Goal: Task Accomplishment & Management: Manage account settings

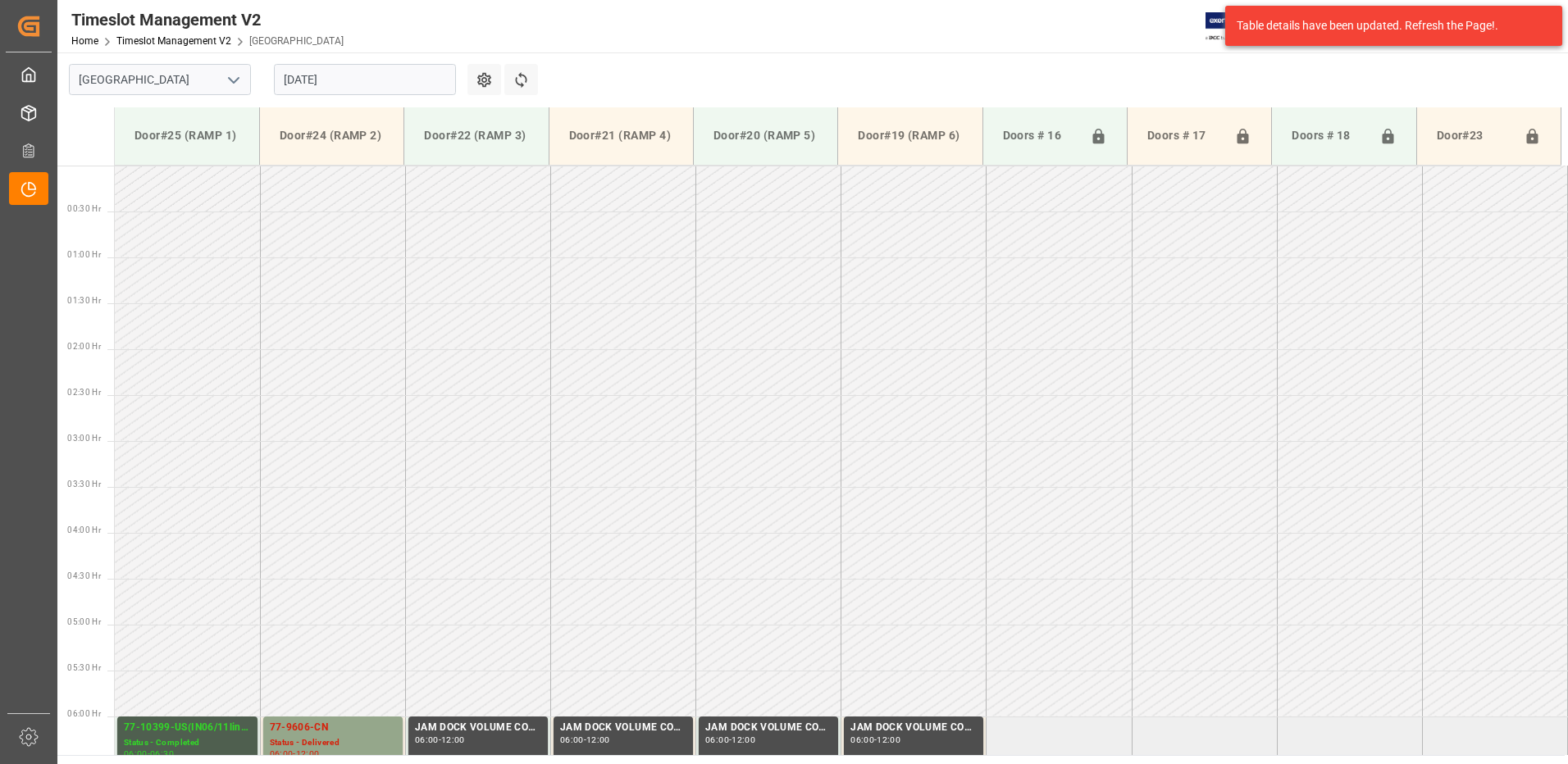
scroll to position [528, 0]
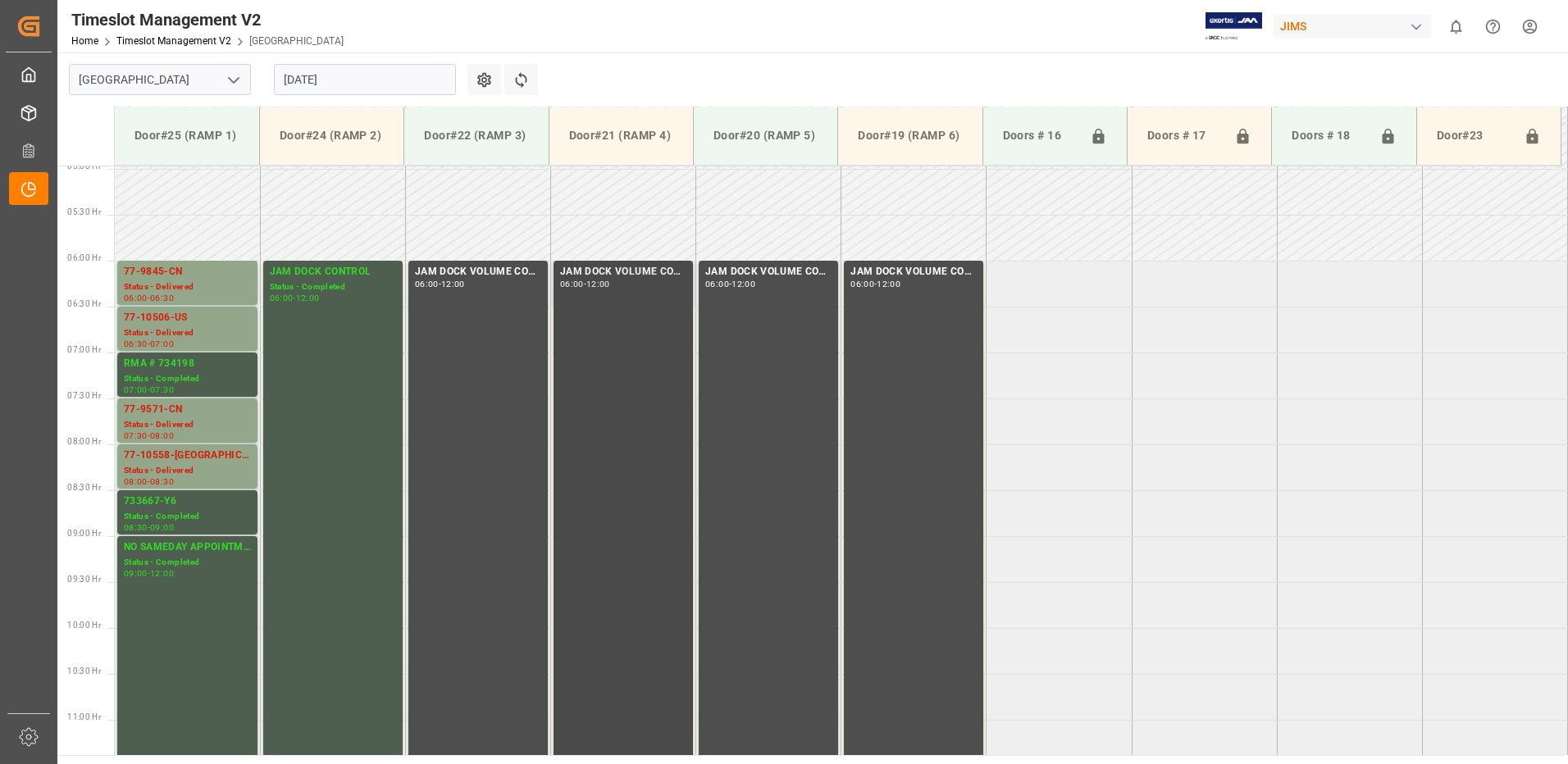
scroll to position [538, 0]
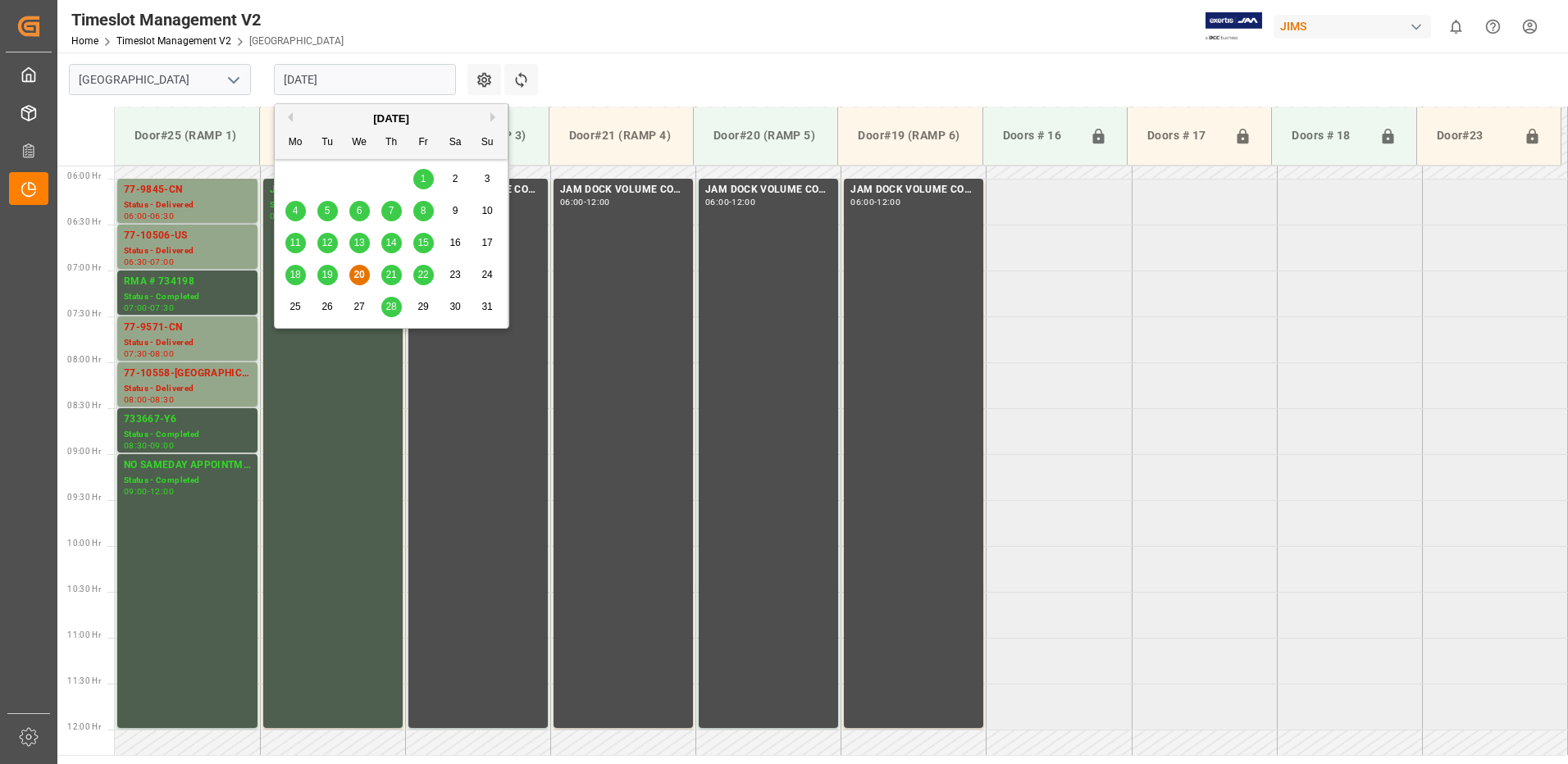
click at [366, 80] on input "[DATE]" at bounding box center [365, 79] width 182 height 31
click at [392, 271] on span "21" at bounding box center [391, 275] width 10 height 11
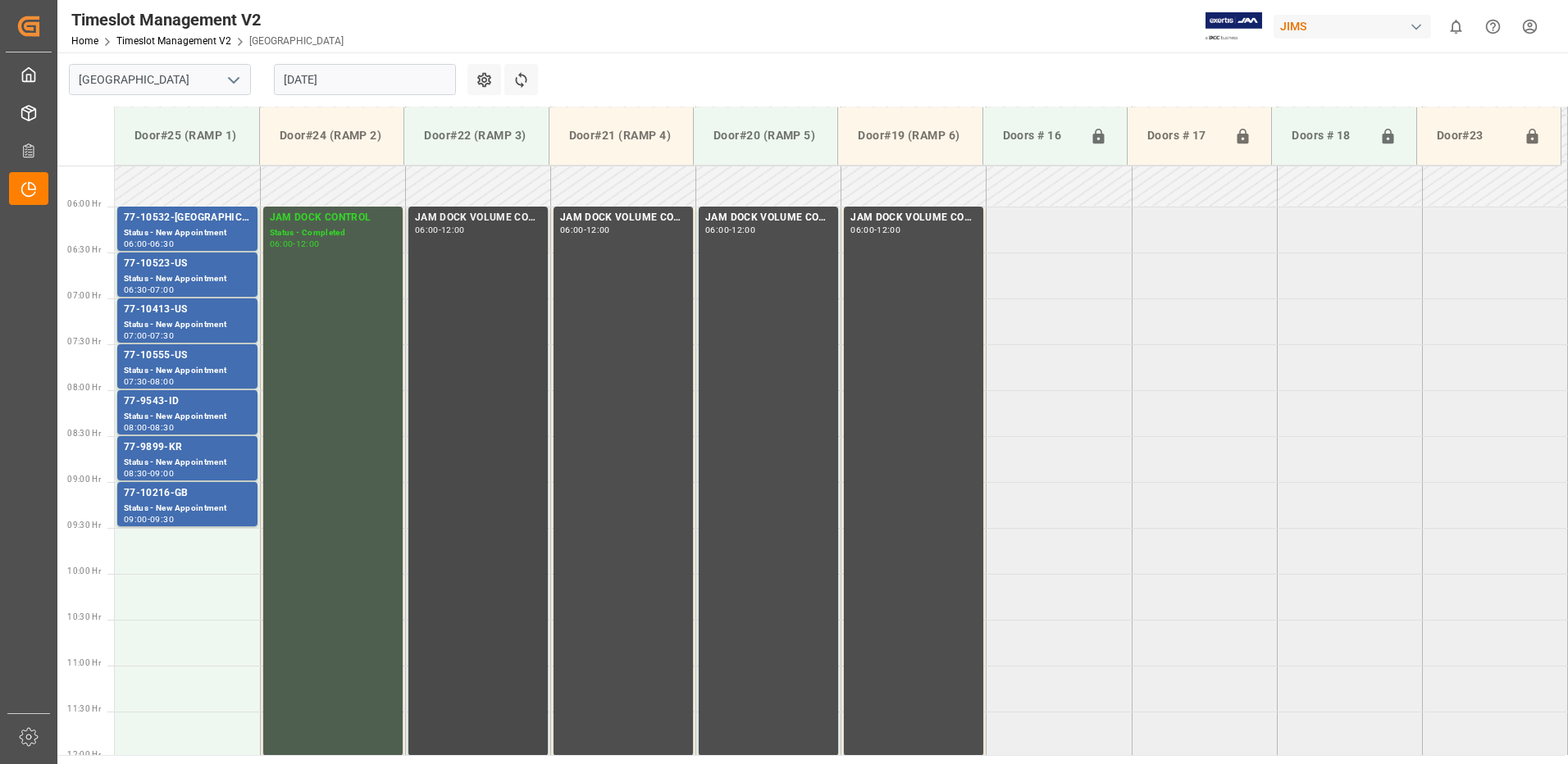
scroll to position [509, 0]
click at [385, 77] on input "[DATE]" at bounding box center [365, 79] width 182 height 31
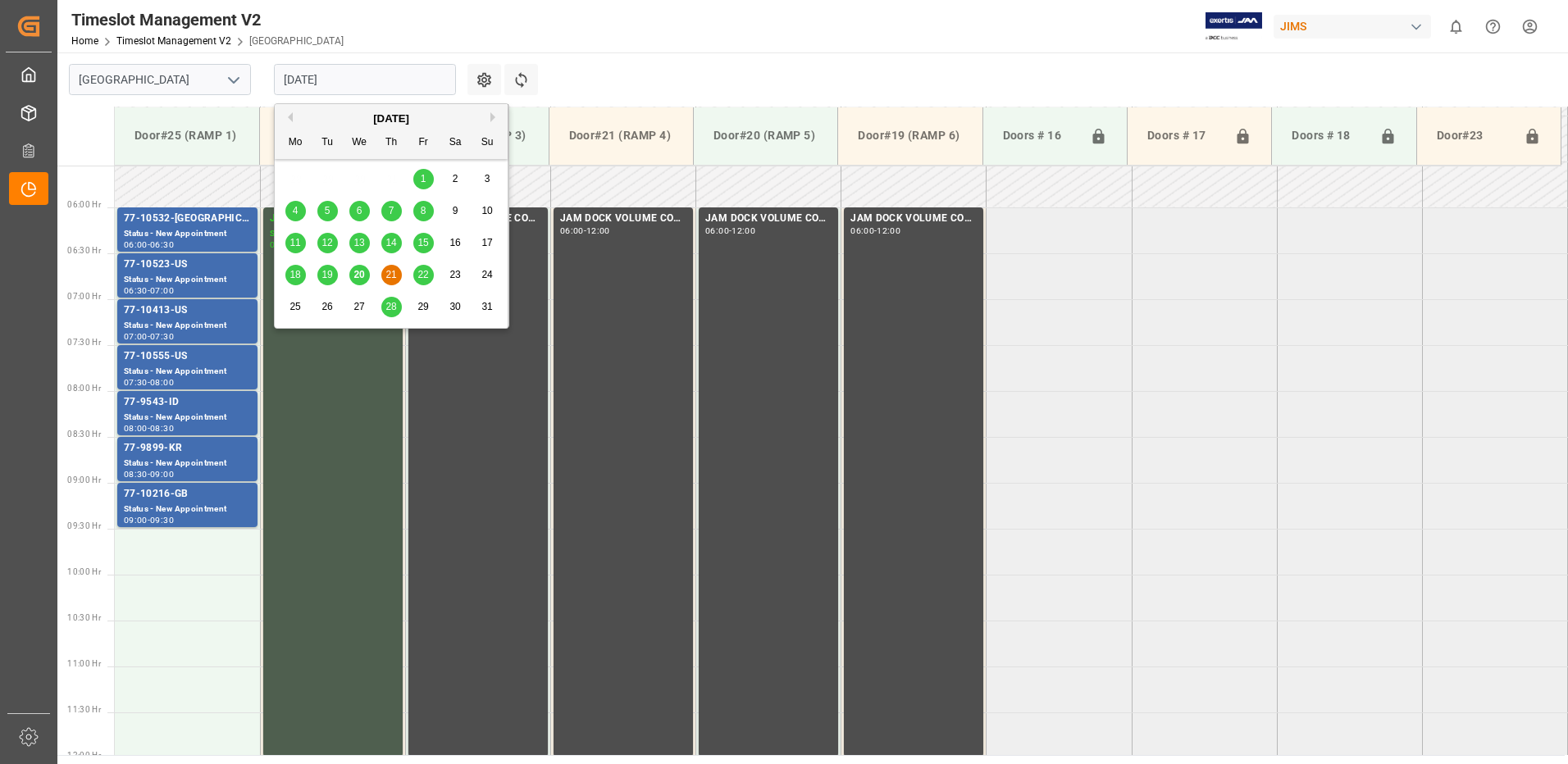
click at [427, 277] on span "22" at bounding box center [422, 275] width 10 height 11
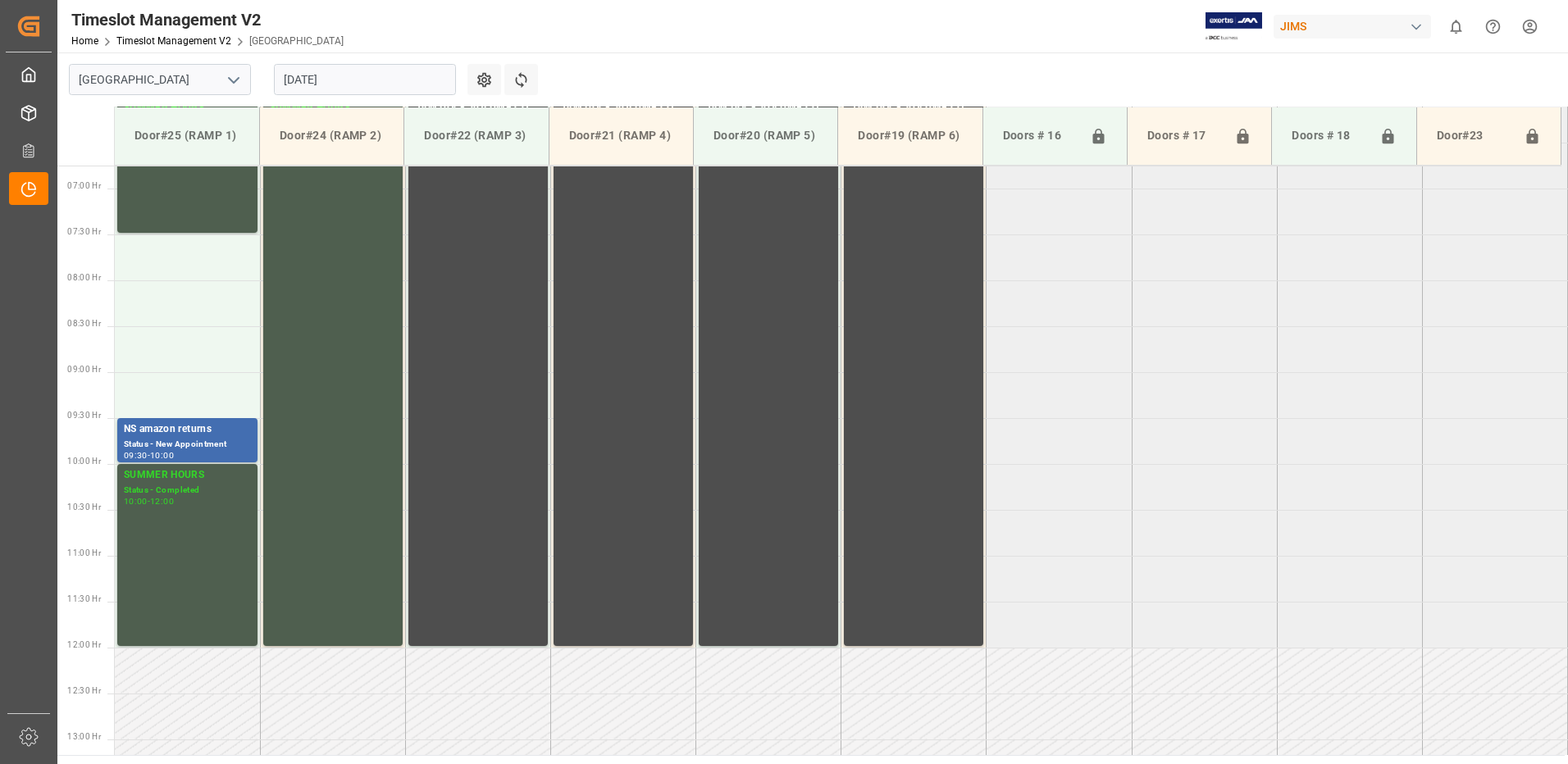
scroll to position [538, 0]
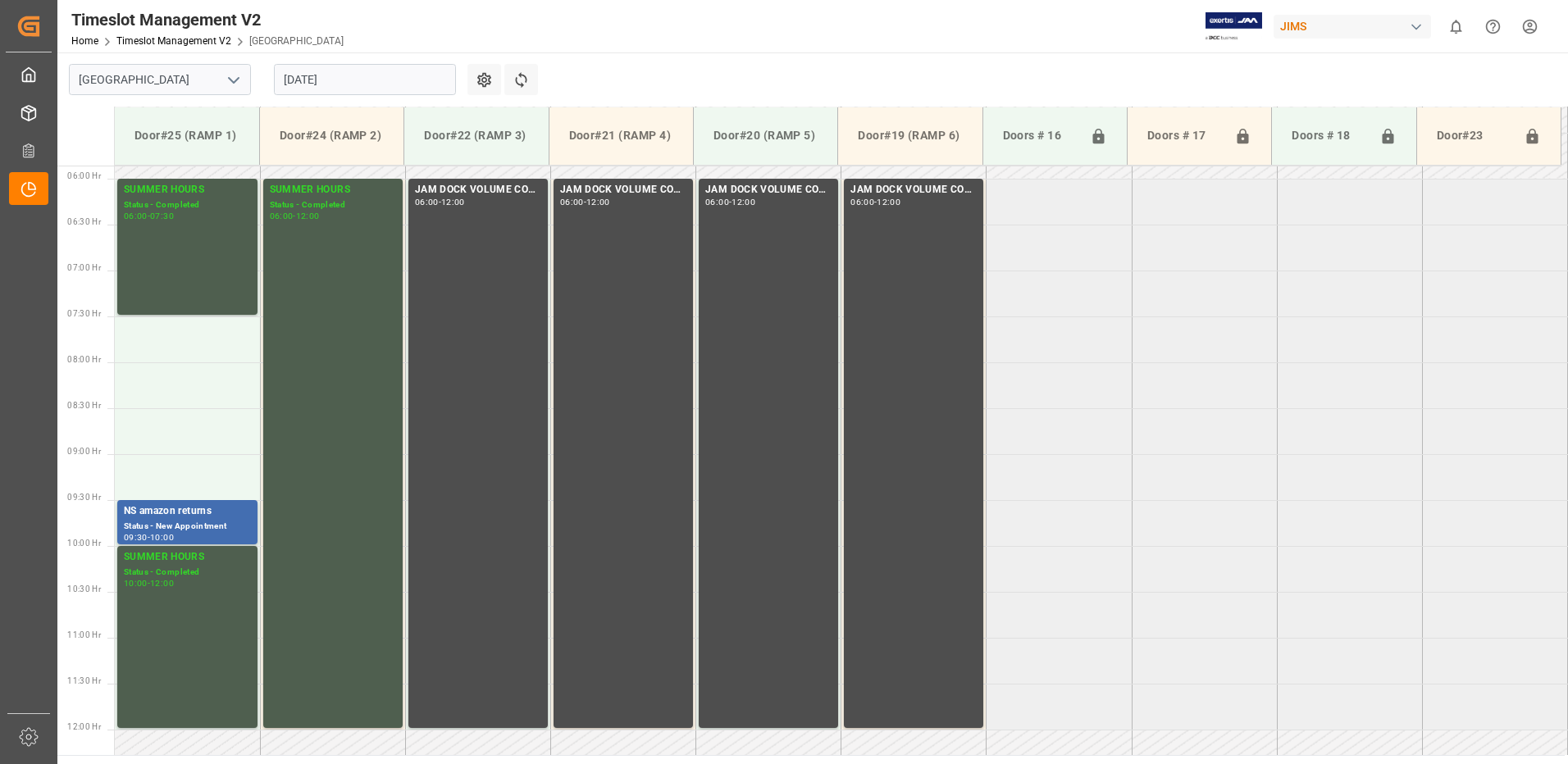
click at [369, 81] on input "[DATE]" at bounding box center [365, 79] width 182 height 31
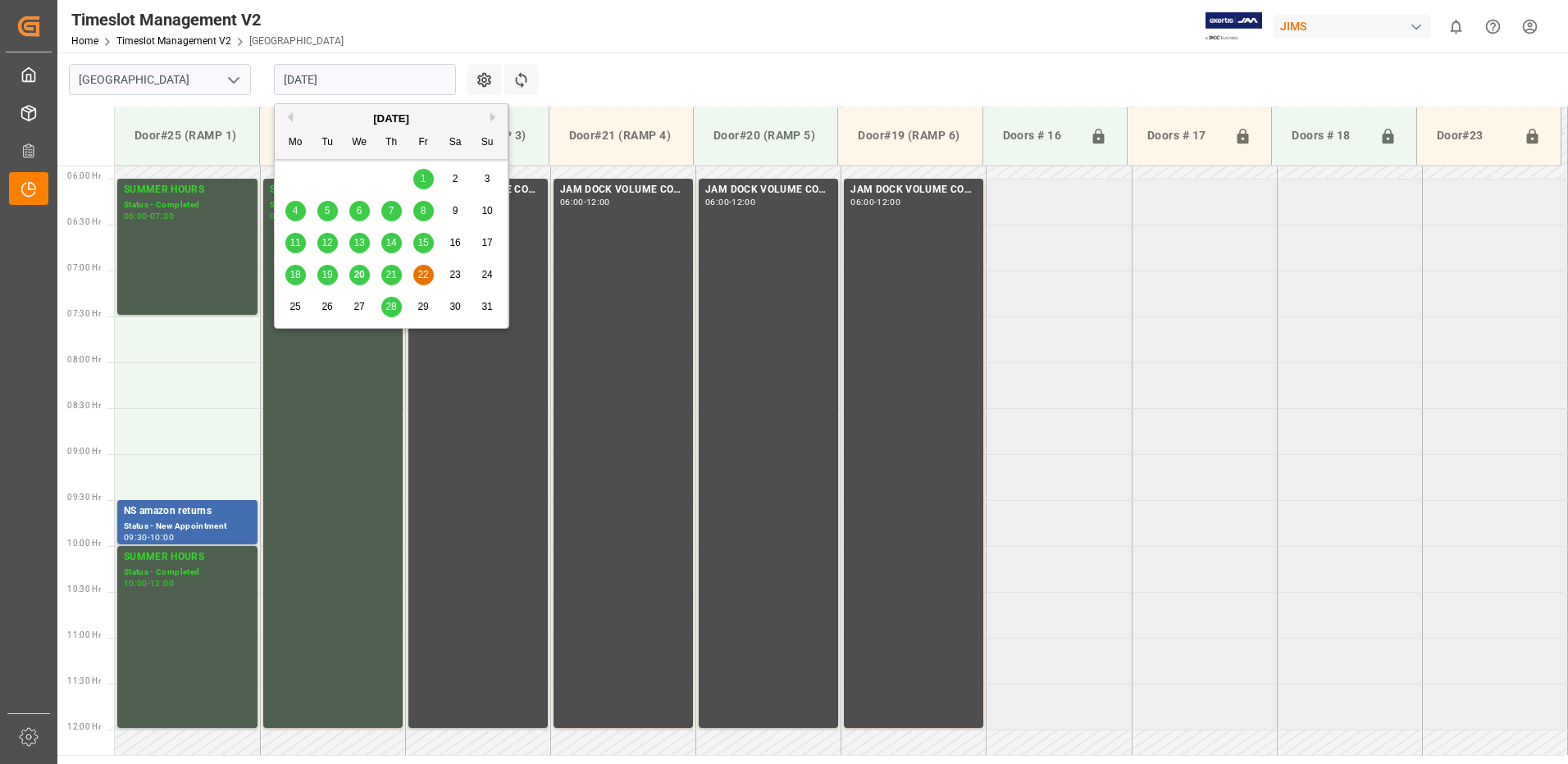
click at [358, 277] on span "20" at bounding box center [358, 275] width 10 height 11
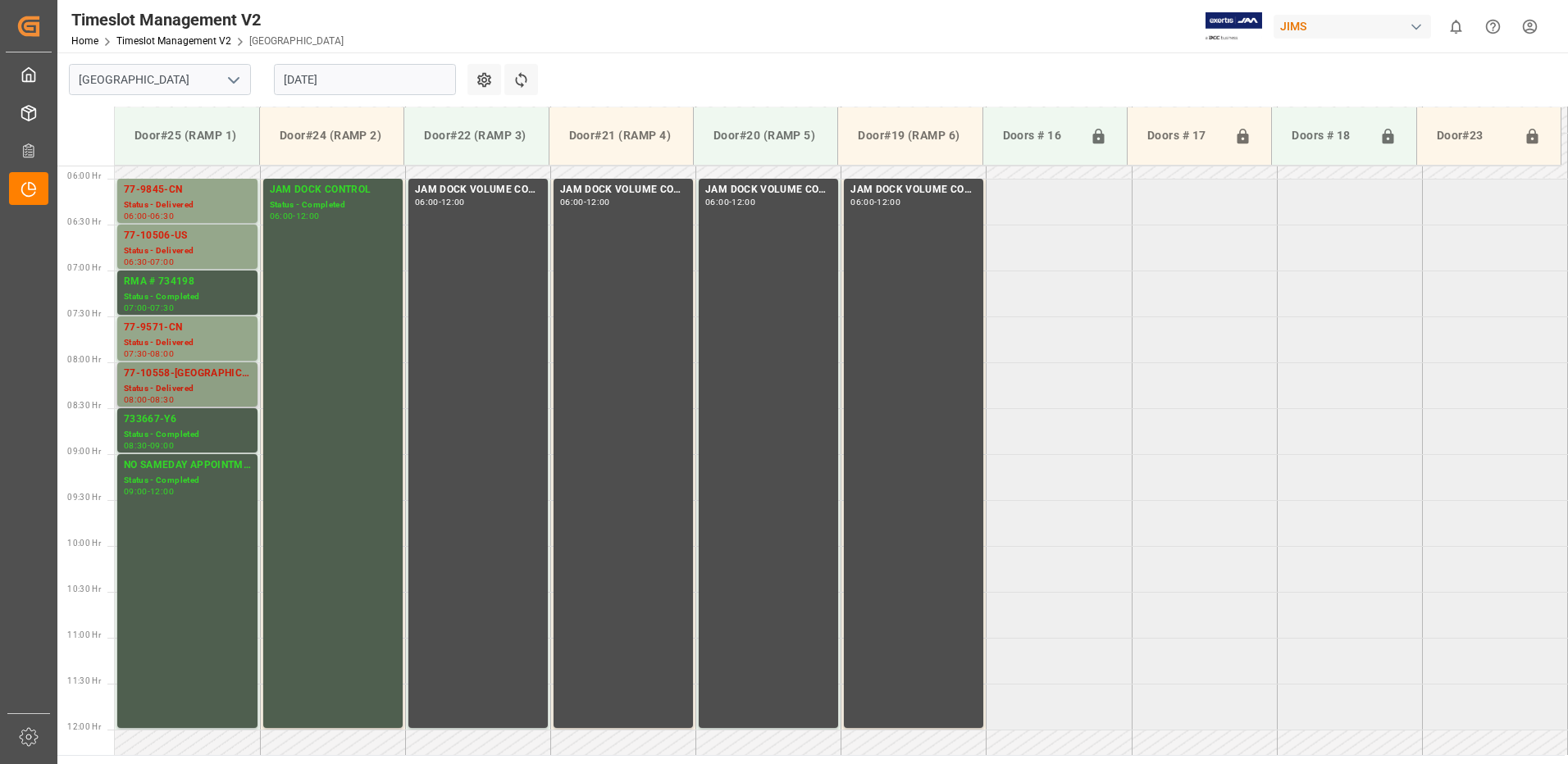
click at [190, 379] on div "77-10558-[GEOGRAPHIC_DATA]" at bounding box center [187, 373] width 127 height 16
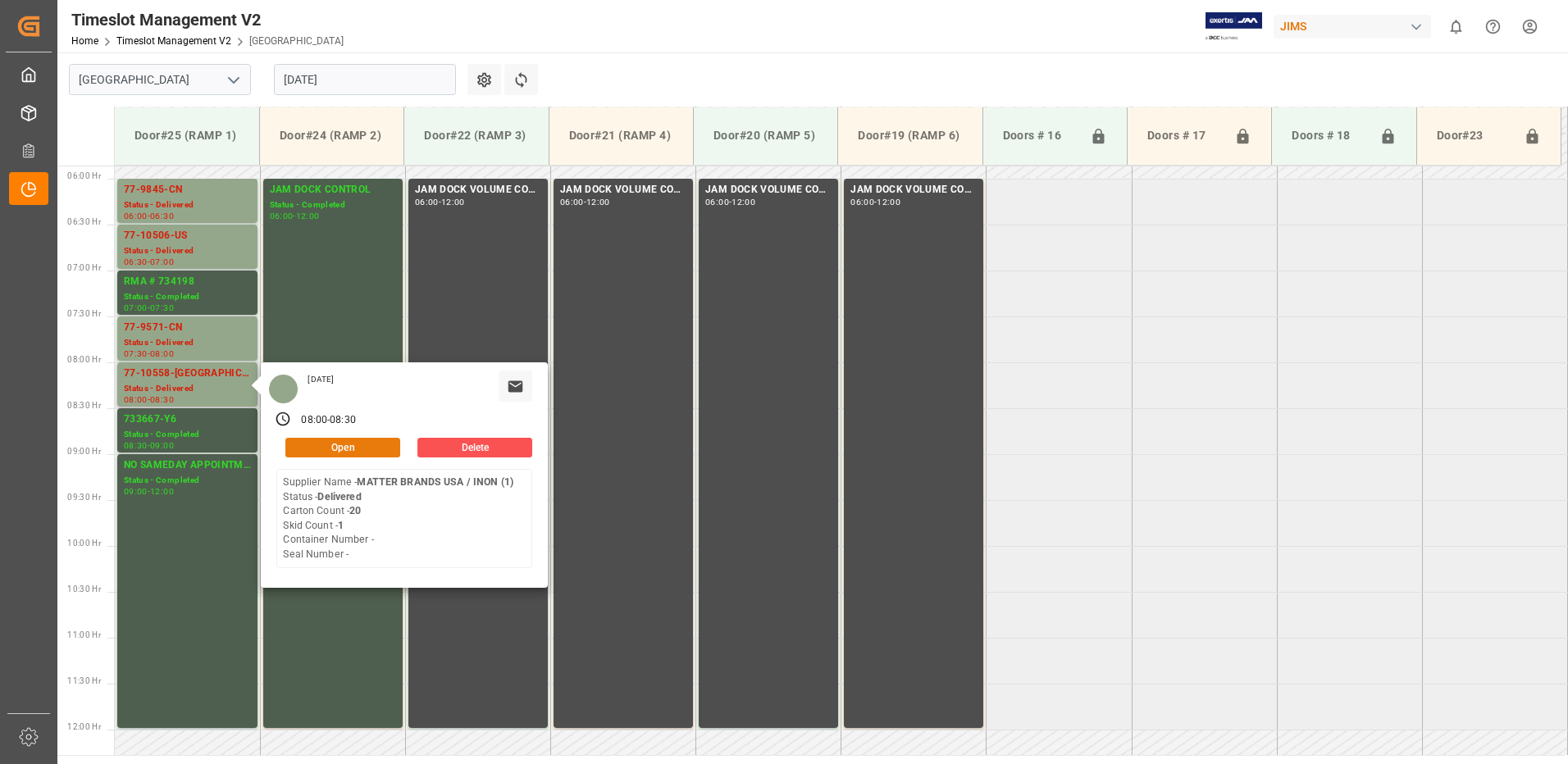
click at [366, 447] on button "Open" at bounding box center [342, 448] width 115 height 20
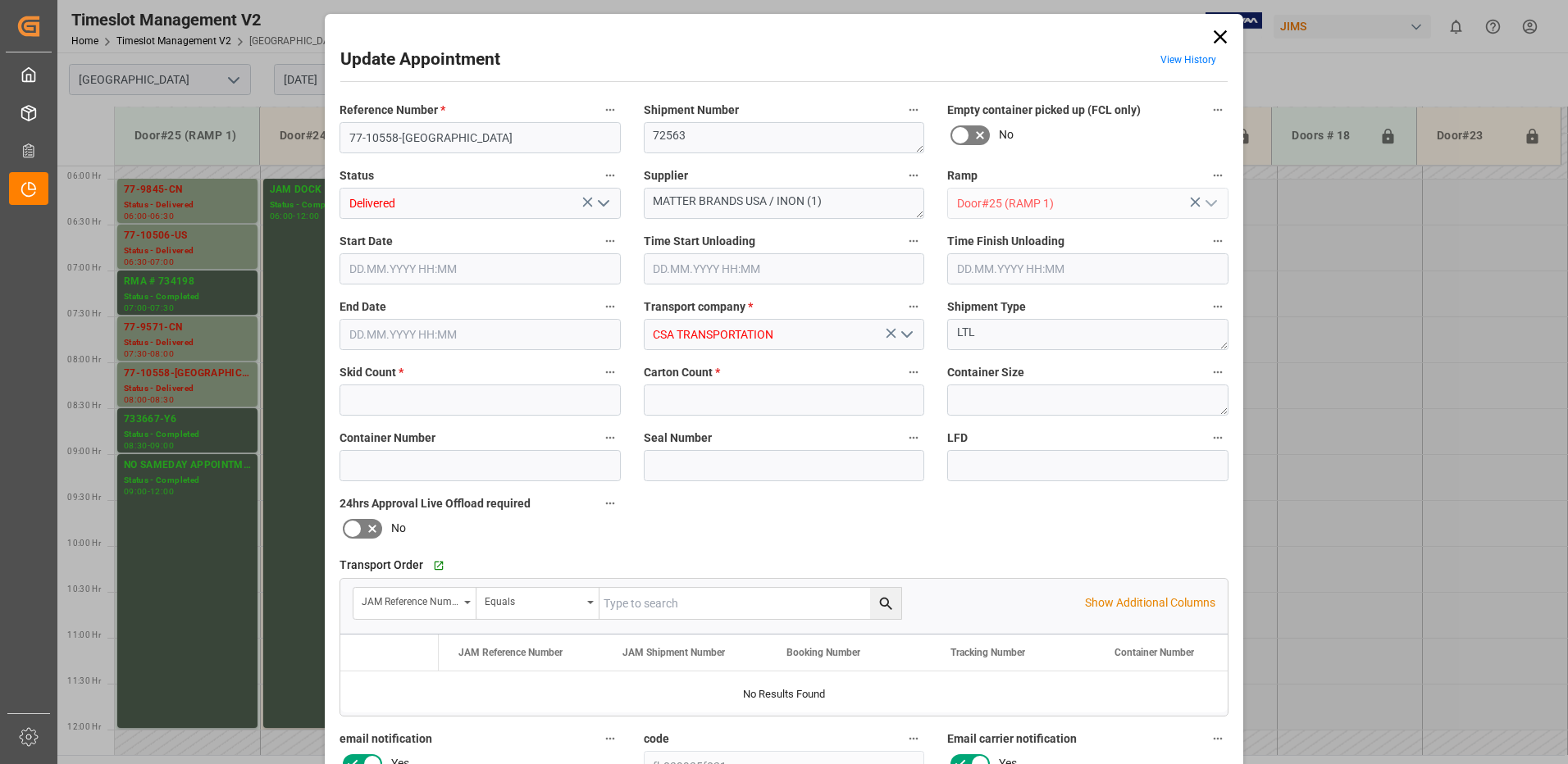
type input "1"
type input "20"
type input "[DATE] 08:00"
type input "[DATE] 09:45"
type input "[DATE] 10:00"
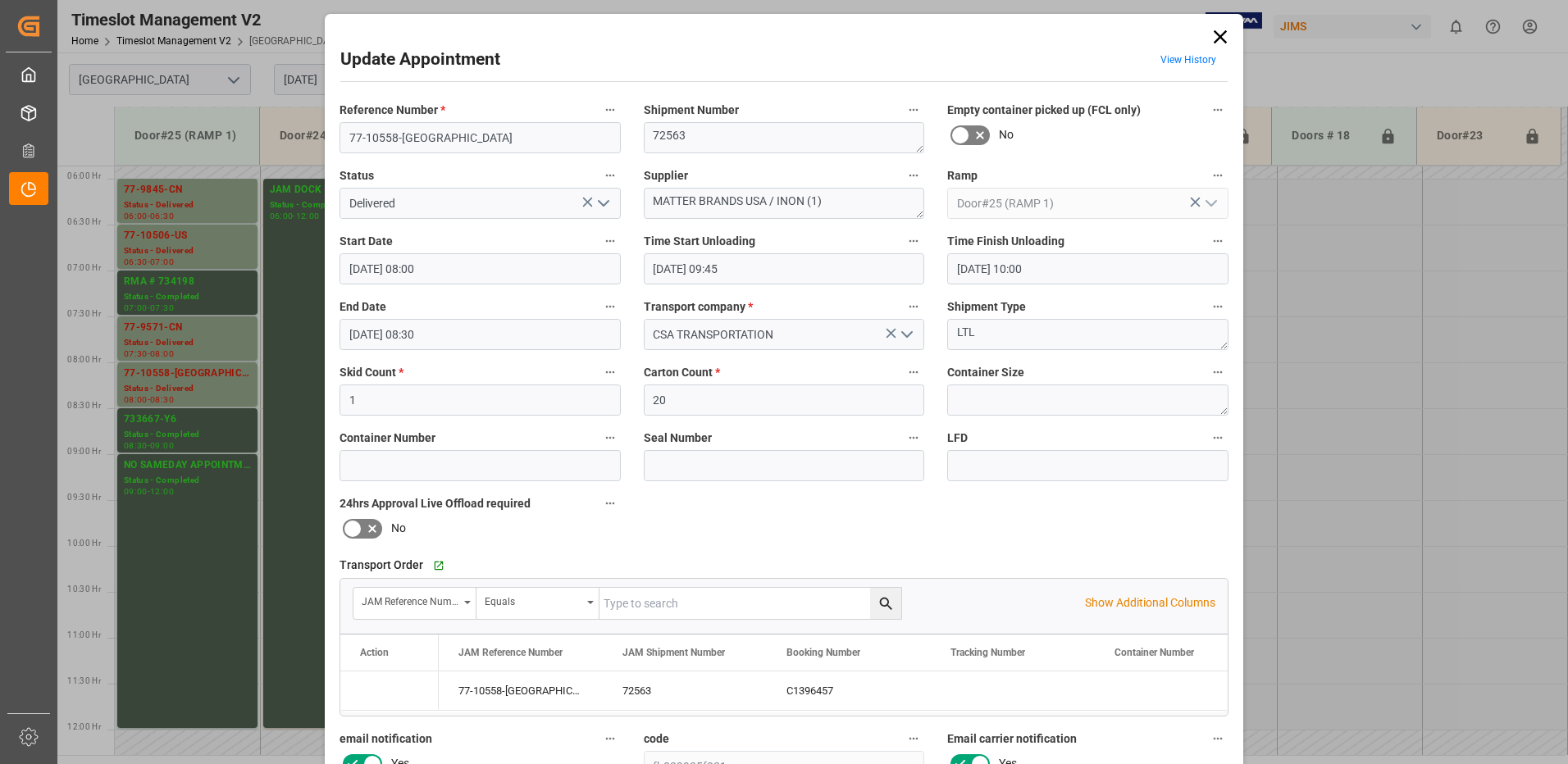
type input "[DATE] 08:30"
type input "[DATE] 16:08"
click at [602, 204] on icon "open menu" at bounding box center [603, 203] width 20 height 20
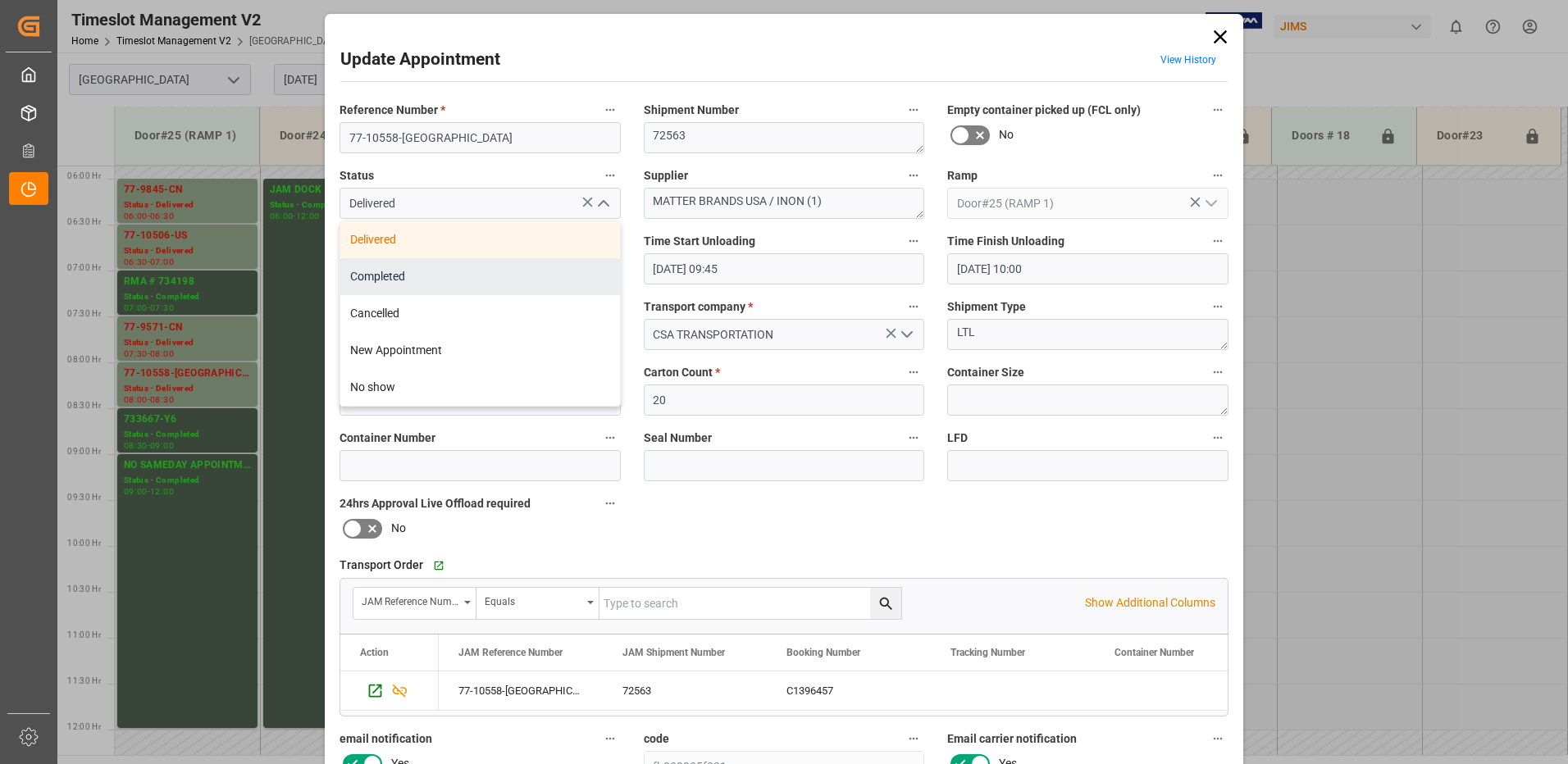
click at [486, 273] on div "Completed" at bounding box center [480, 277] width 279 height 37
type input "Completed"
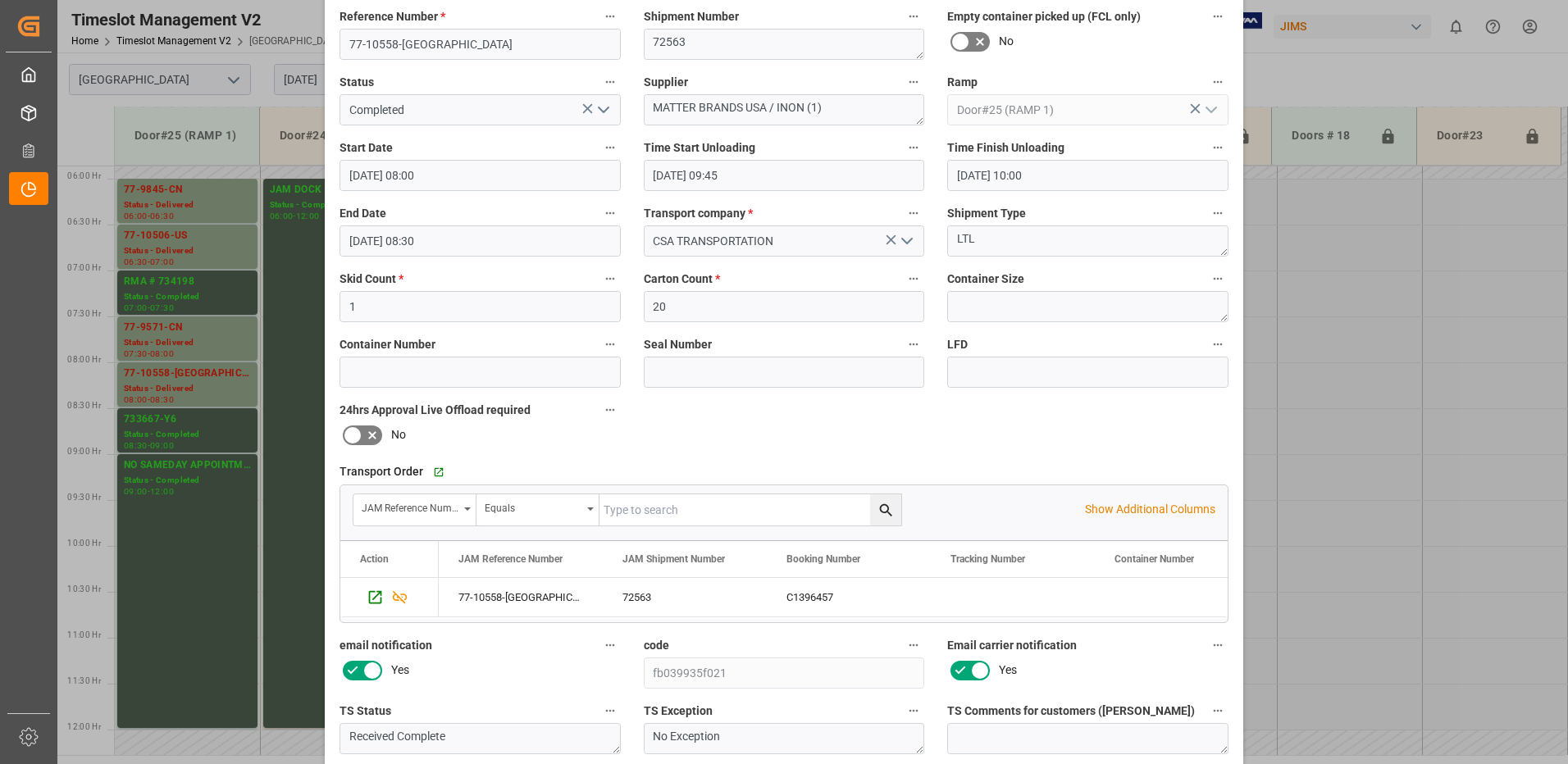
scroll to position [233, 0]
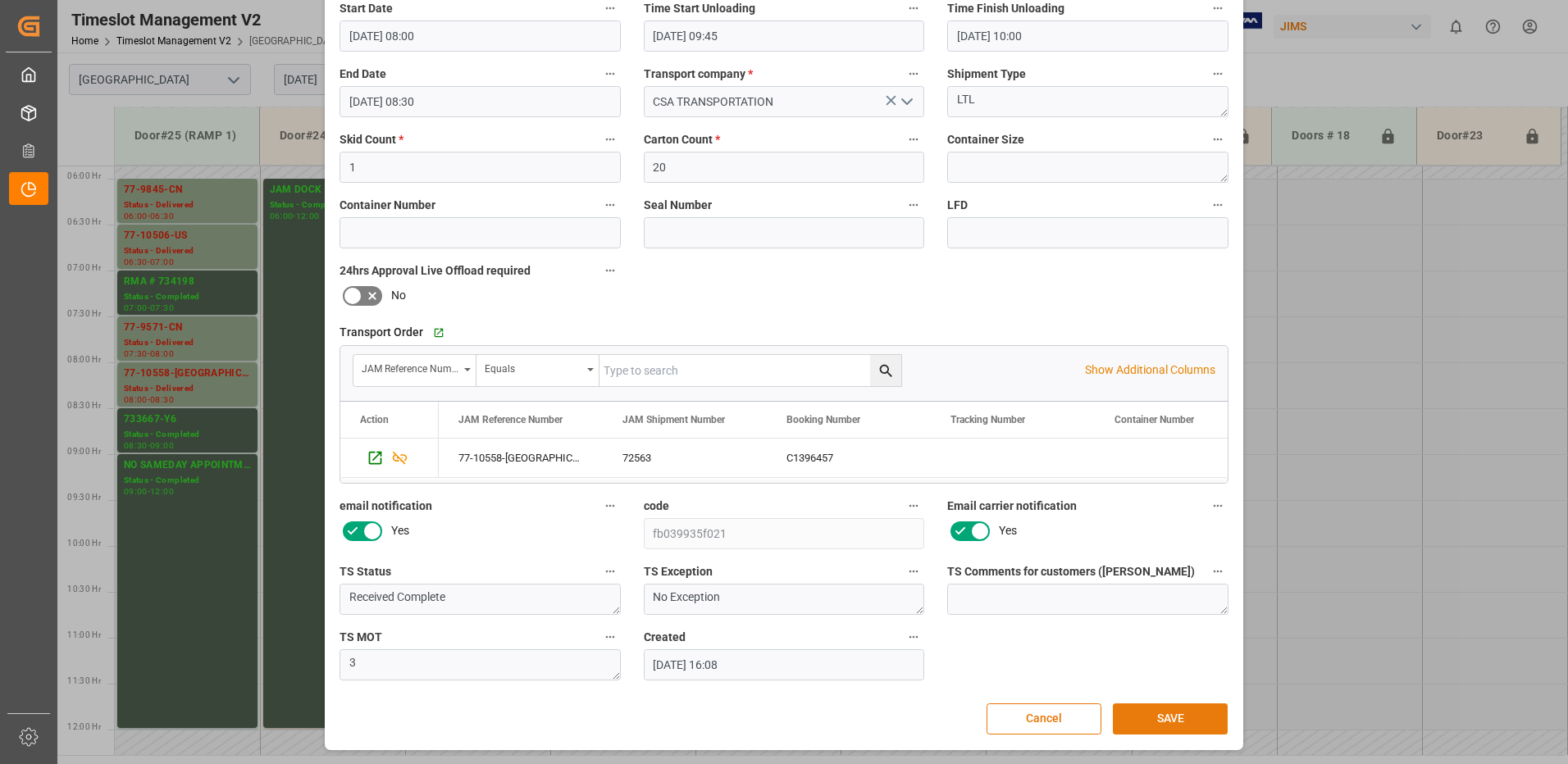
click at [1195, 723] on button "SAVE" at bounding box center [1170, 718] width 115 height 31
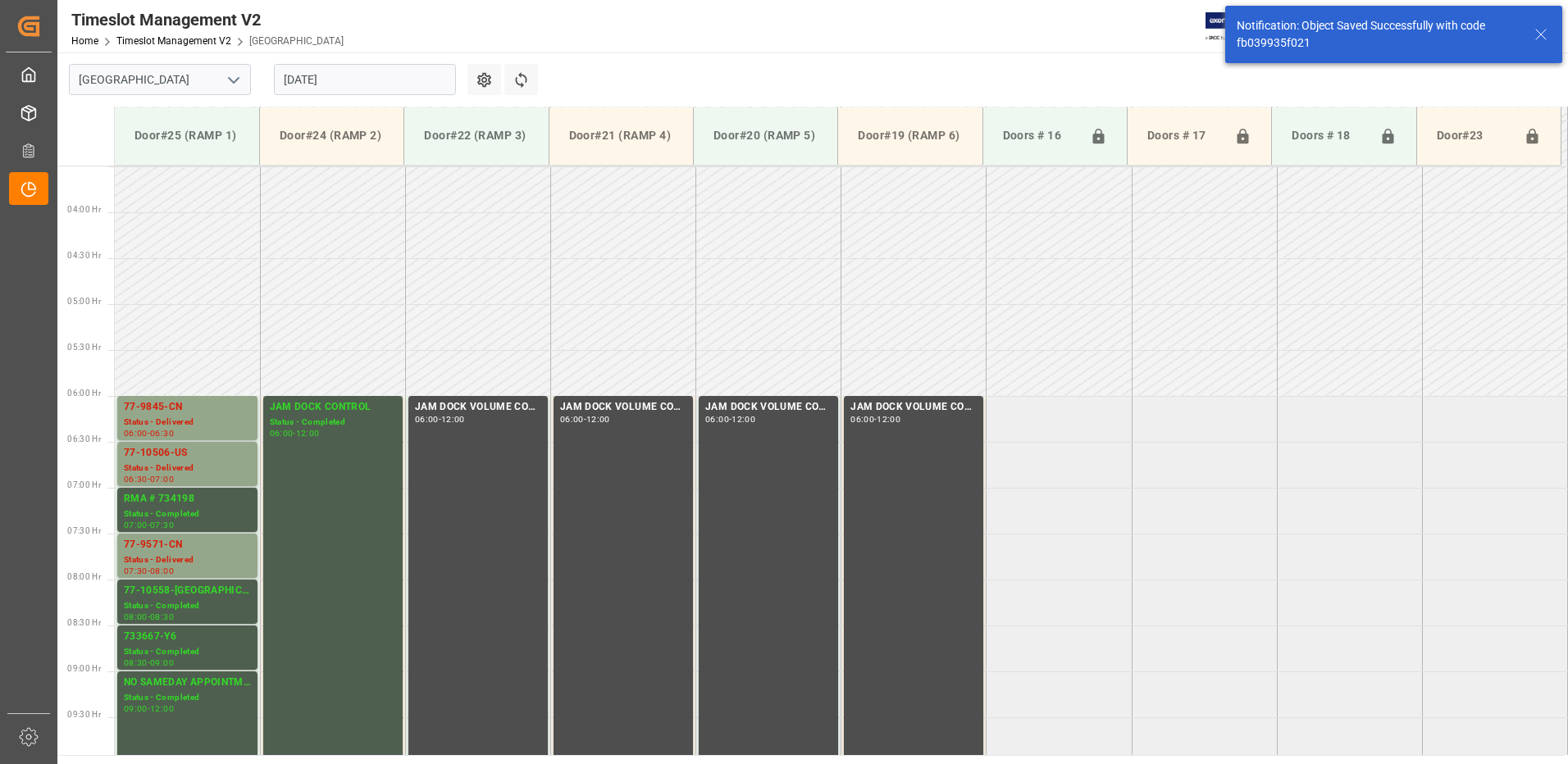
scroll to position [633, 0]
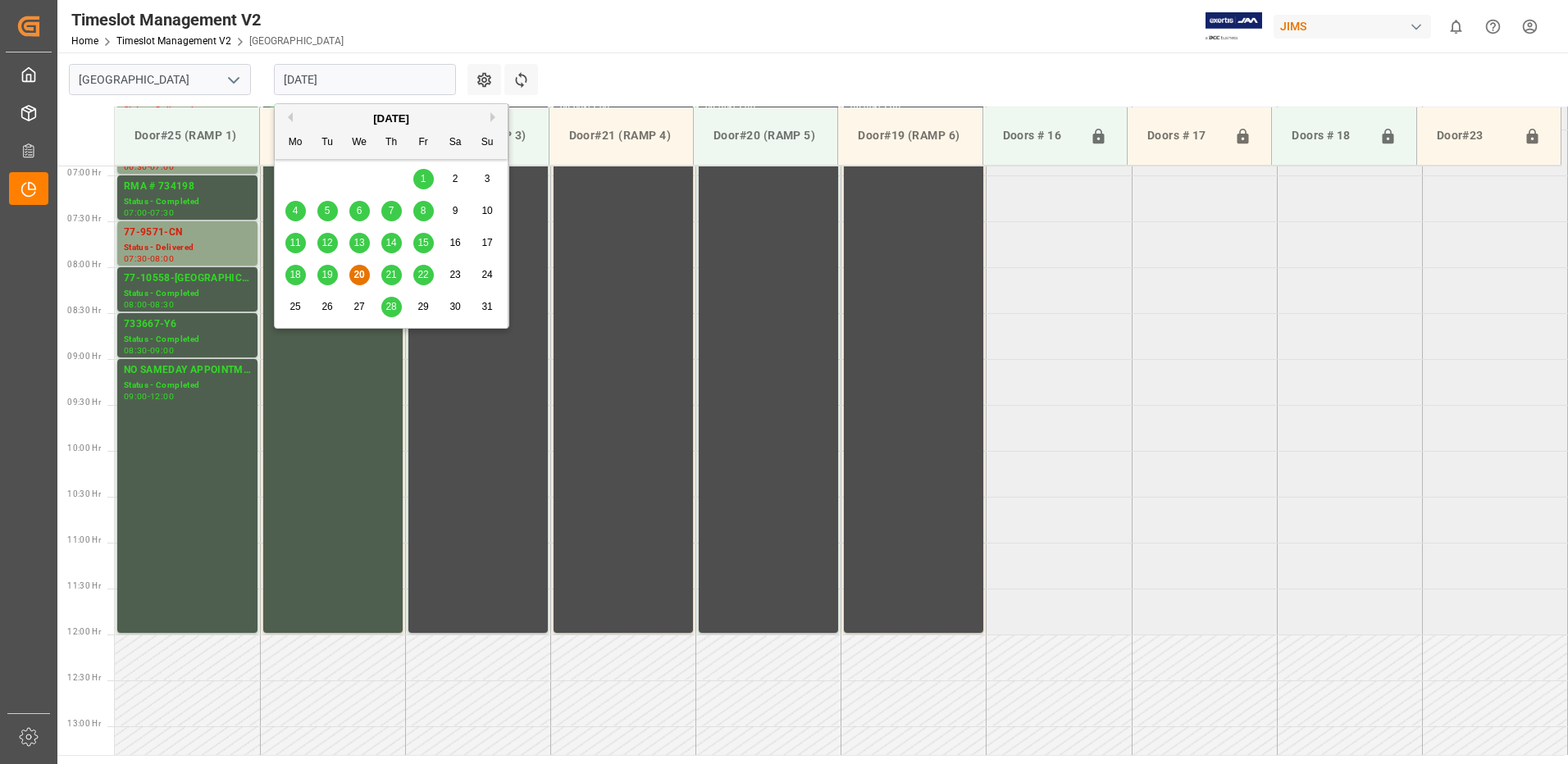
click at [366, 80] on input "[DATE]" at bounding box center [365, 79] width 182 height 31
click at [426, 244] on span "15" at bounding box center [422, 242] width 10 height 11
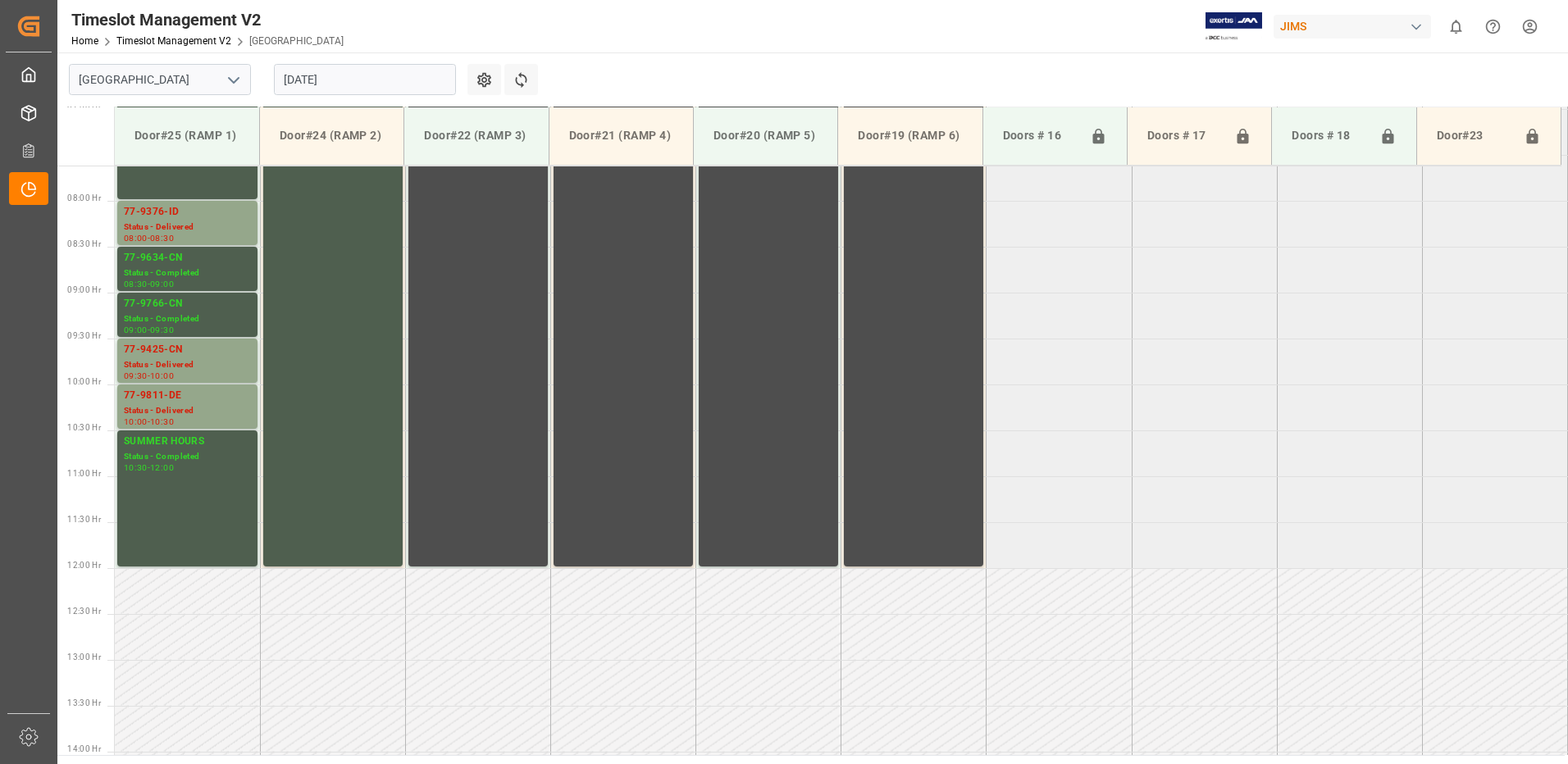
scroll to position [698, 0]
click at [182, 362] on div "Status - Delivered" at bounding box center [187, 366] width 127 height 14
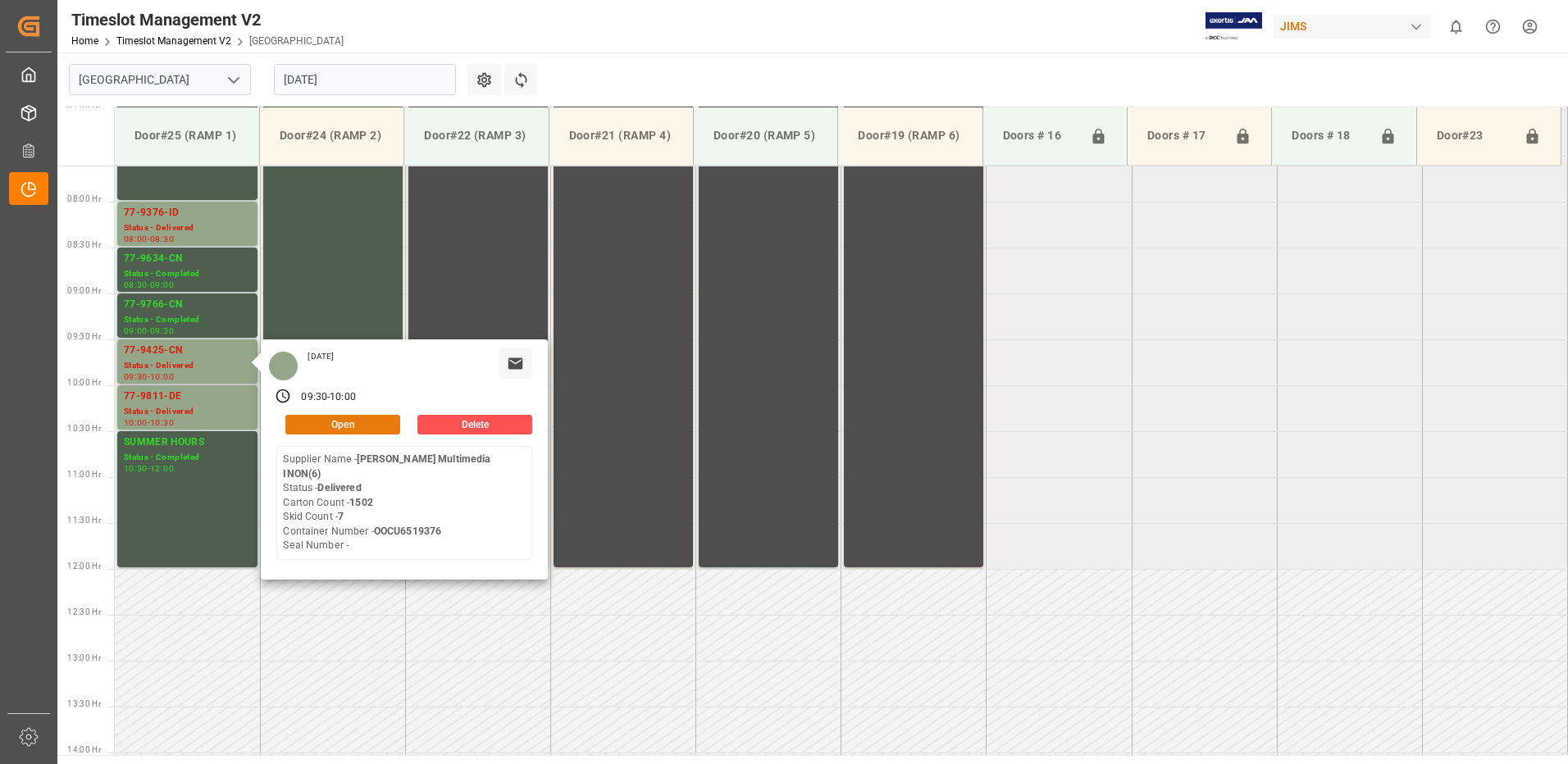
click at [362, 422] on button "Open" at bounding box center [342, 425] width 115 height 20
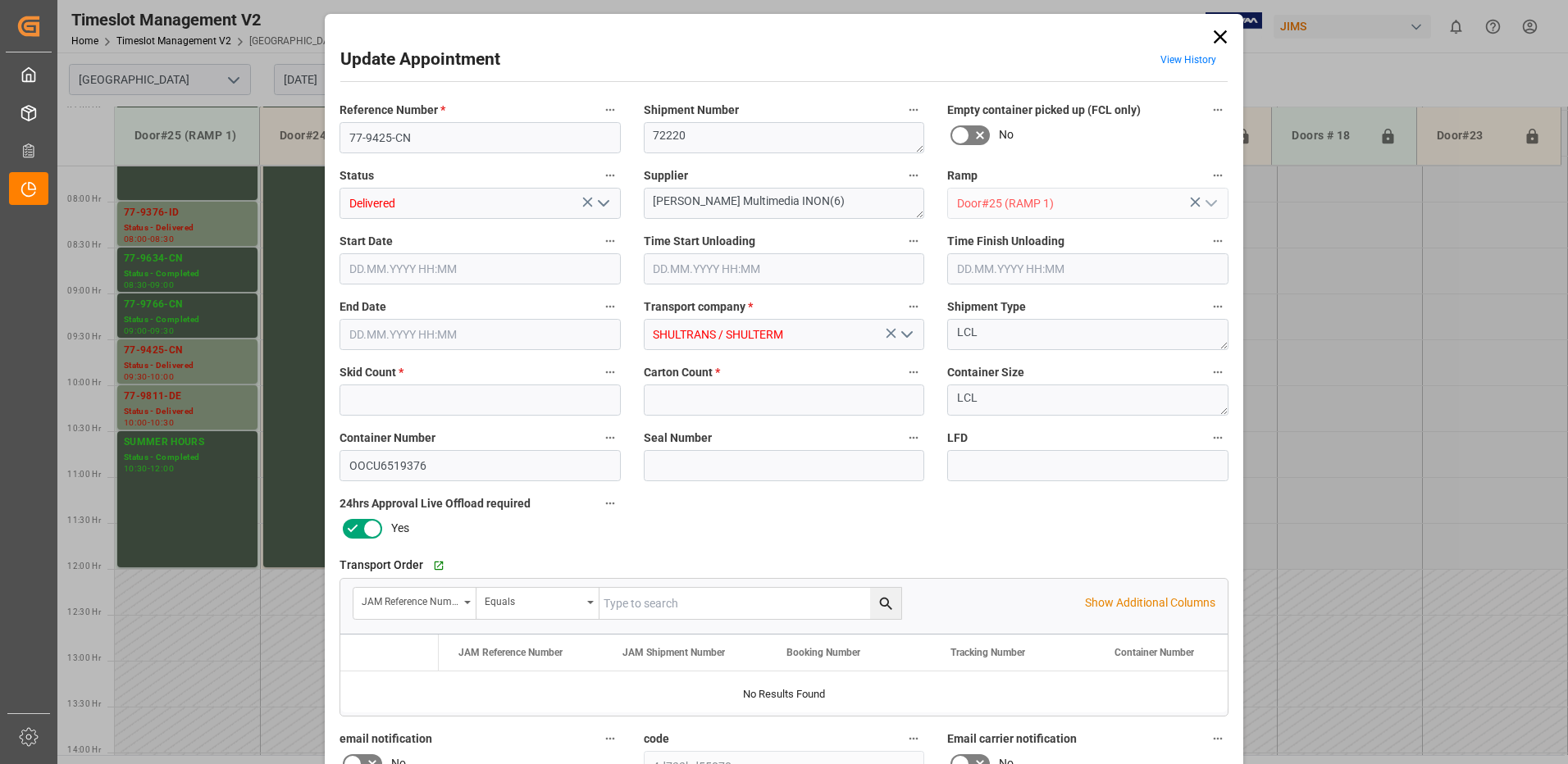
type input "7"
type input "1502"
type input "[DATE] 09:30"
type input "[DATE] 08:45"
type input "[DATE] 10:00"
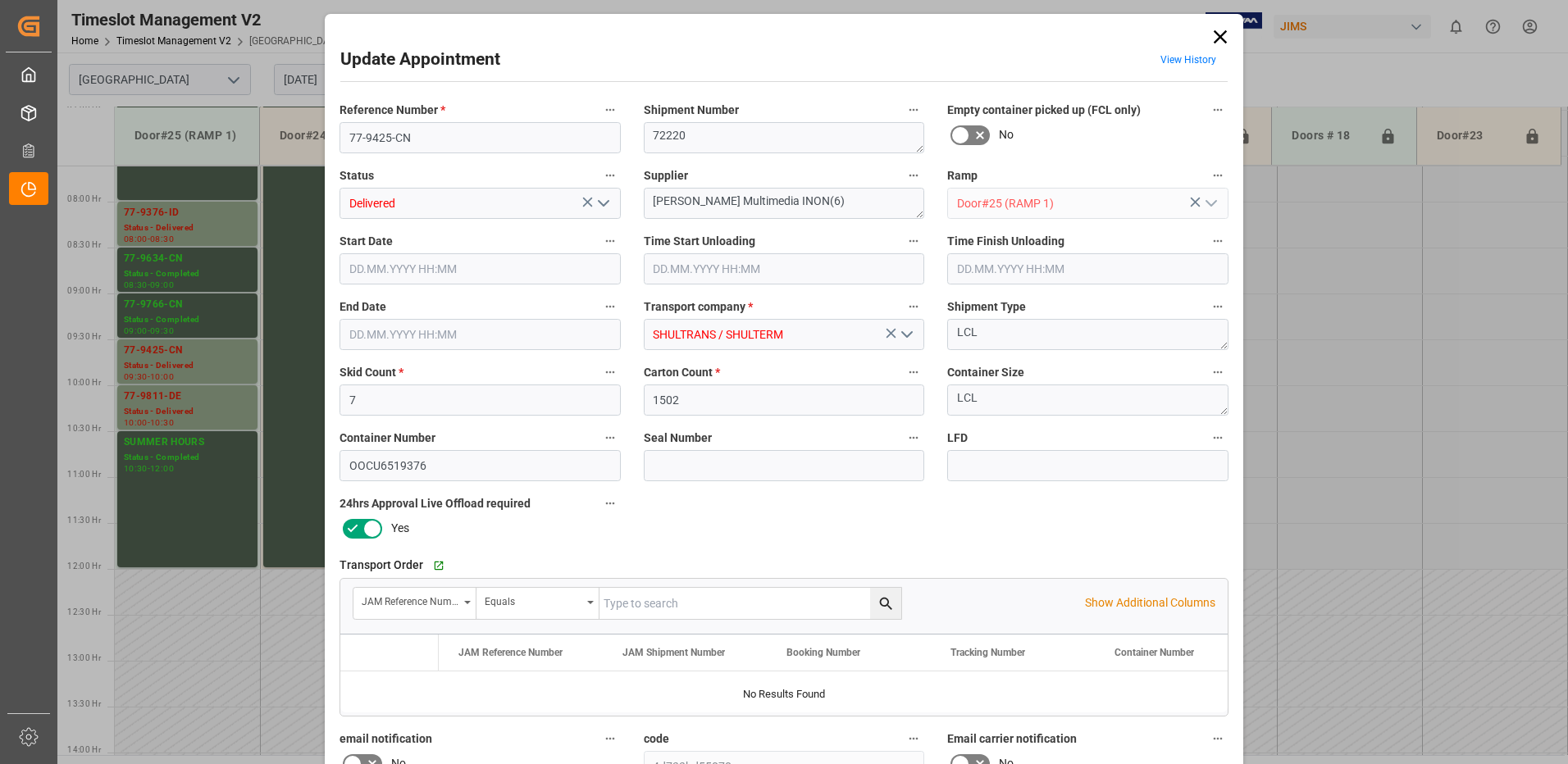
type input "[DATE] 10:00"
type input "[DATE] 20:00"
click at [602, 203] on icon "open menu" at bounding box center [603, 203] width 20 height 20
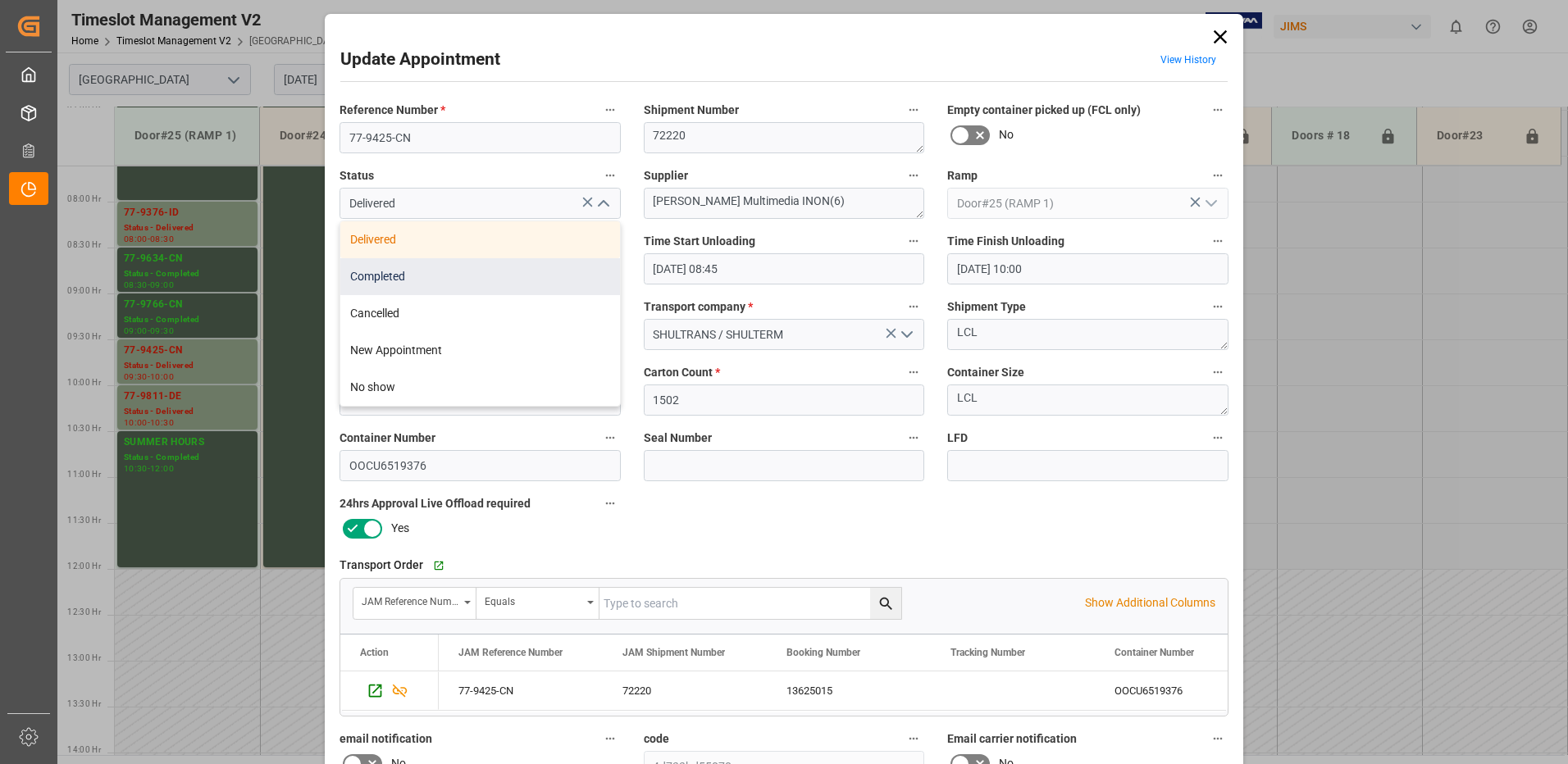
click at [501, 272] on div "Completed" at bounding box center [480, 277] width 279 height 37
type input "Completed"
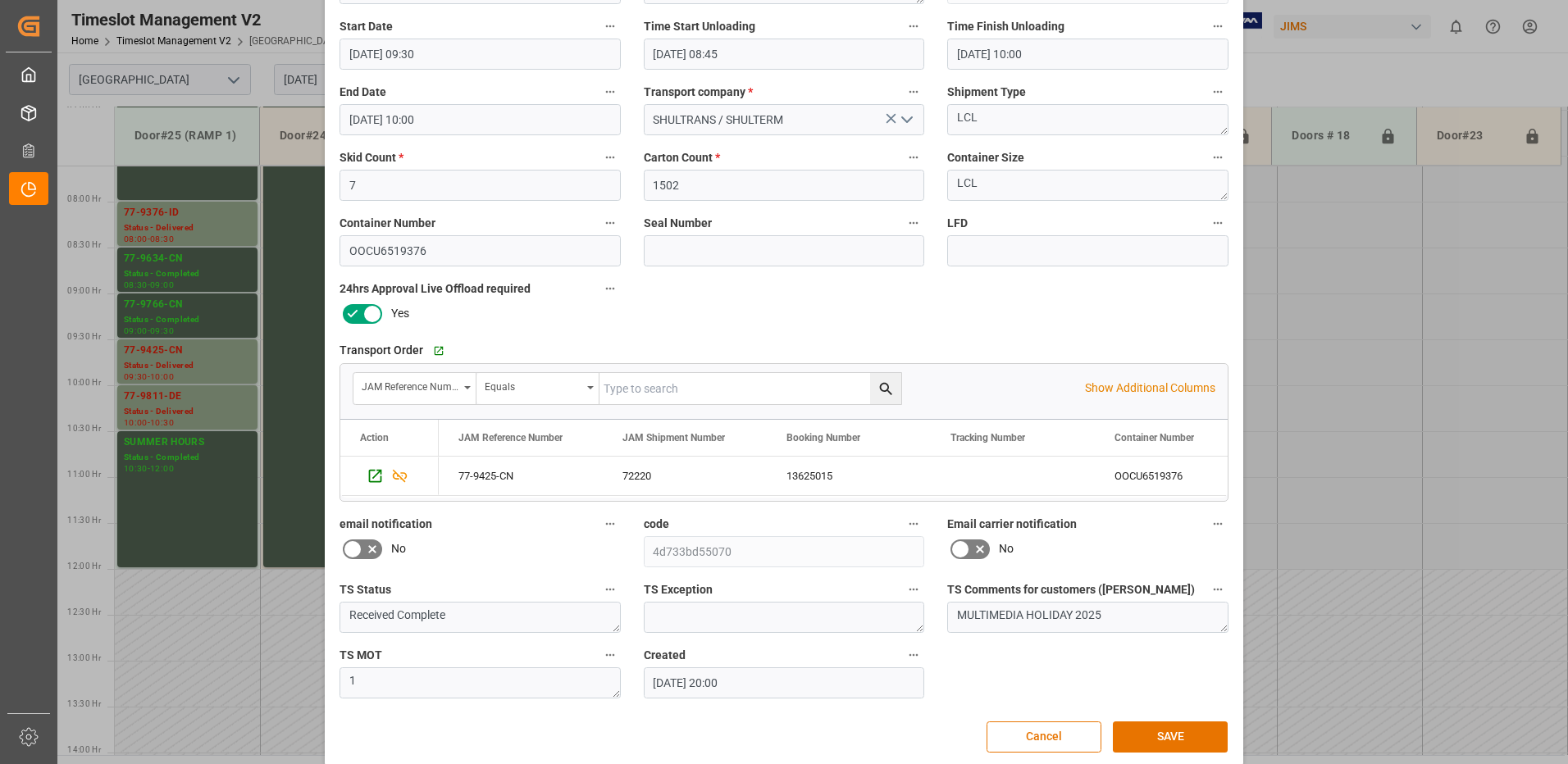
scroll to position [233, 0]
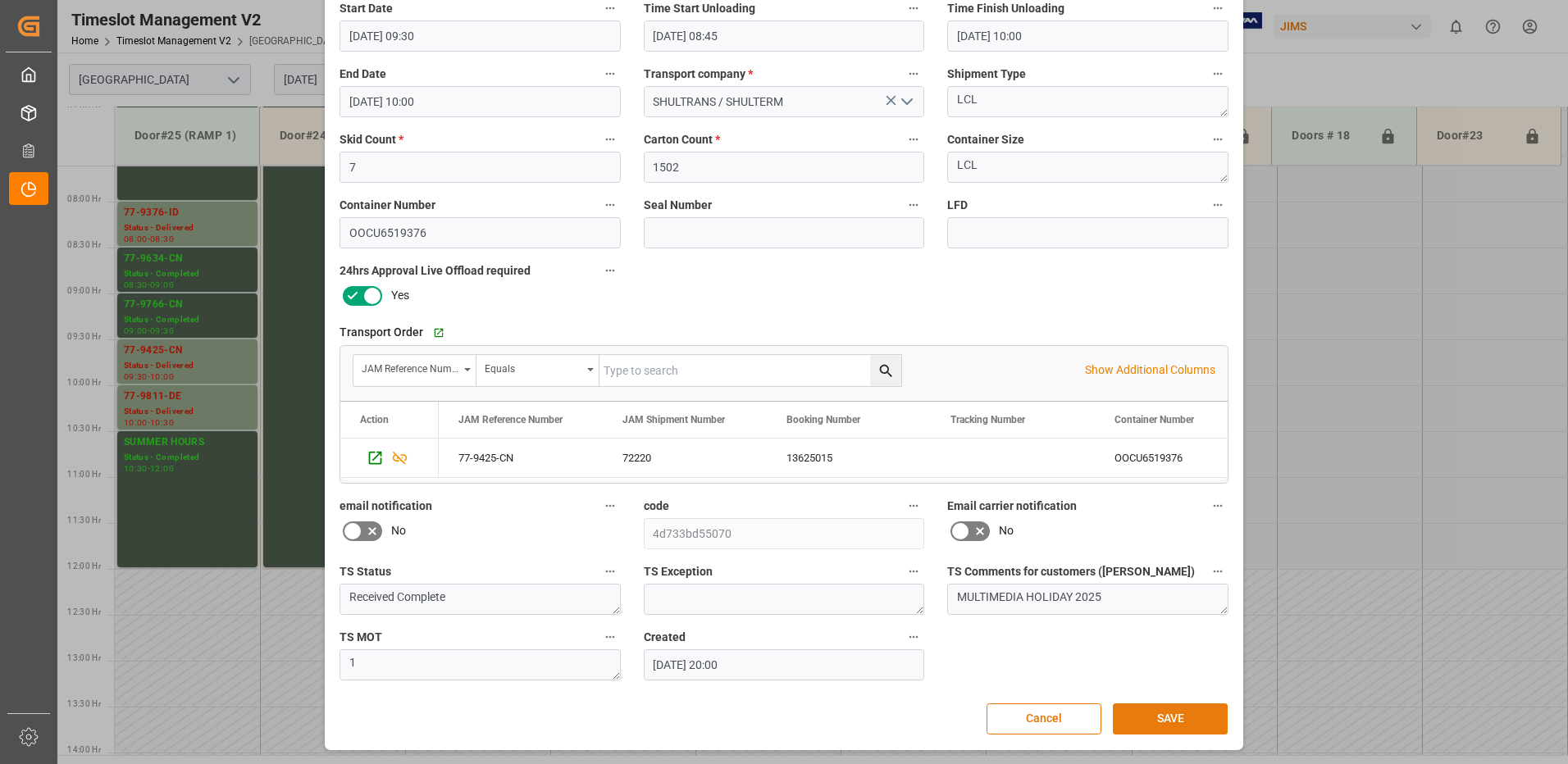
click at [1166, 721] on button "SAVE" at bounding box center [1170, 718] width 115 height 31
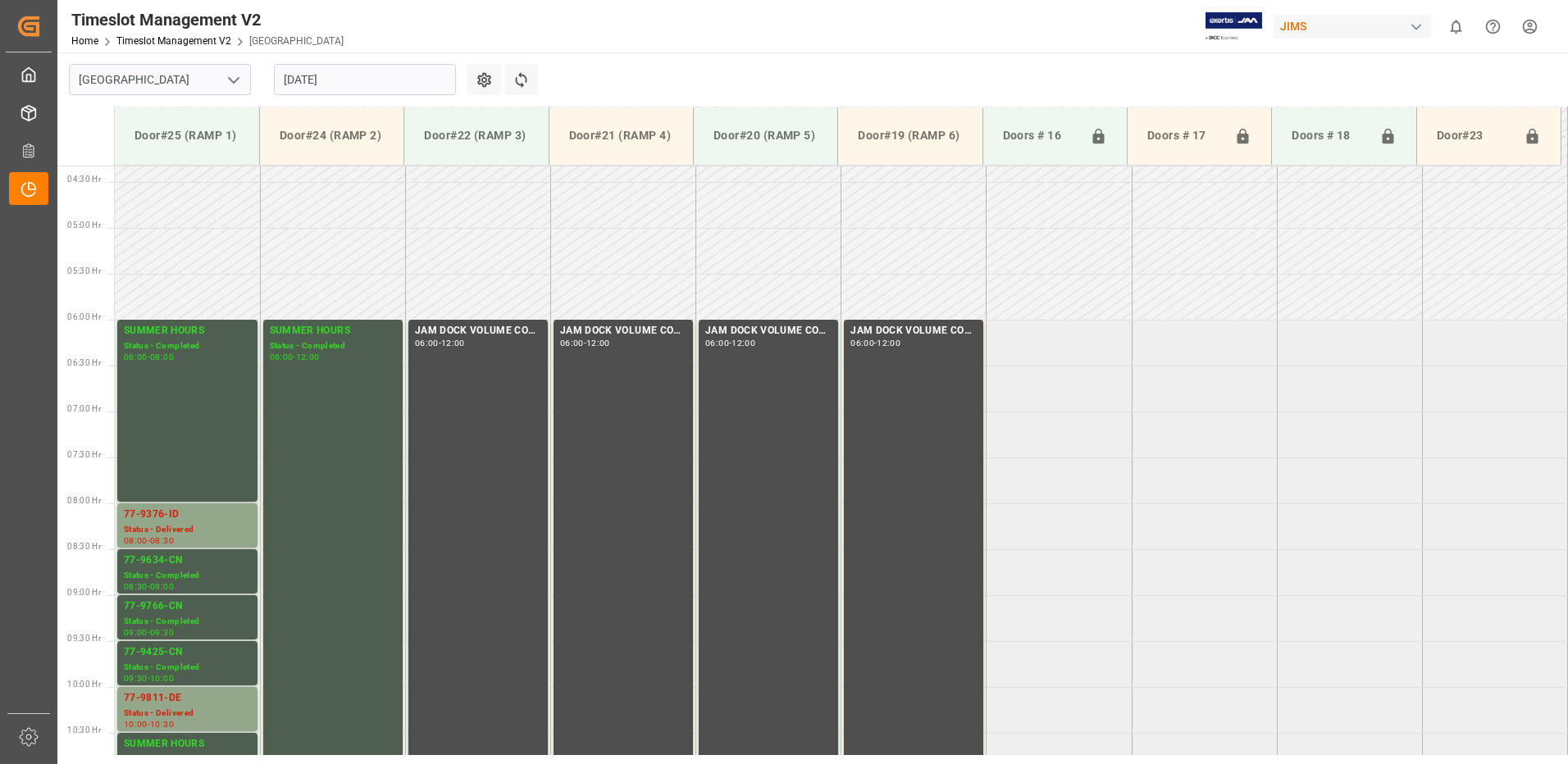
scroll to position [479, 0]
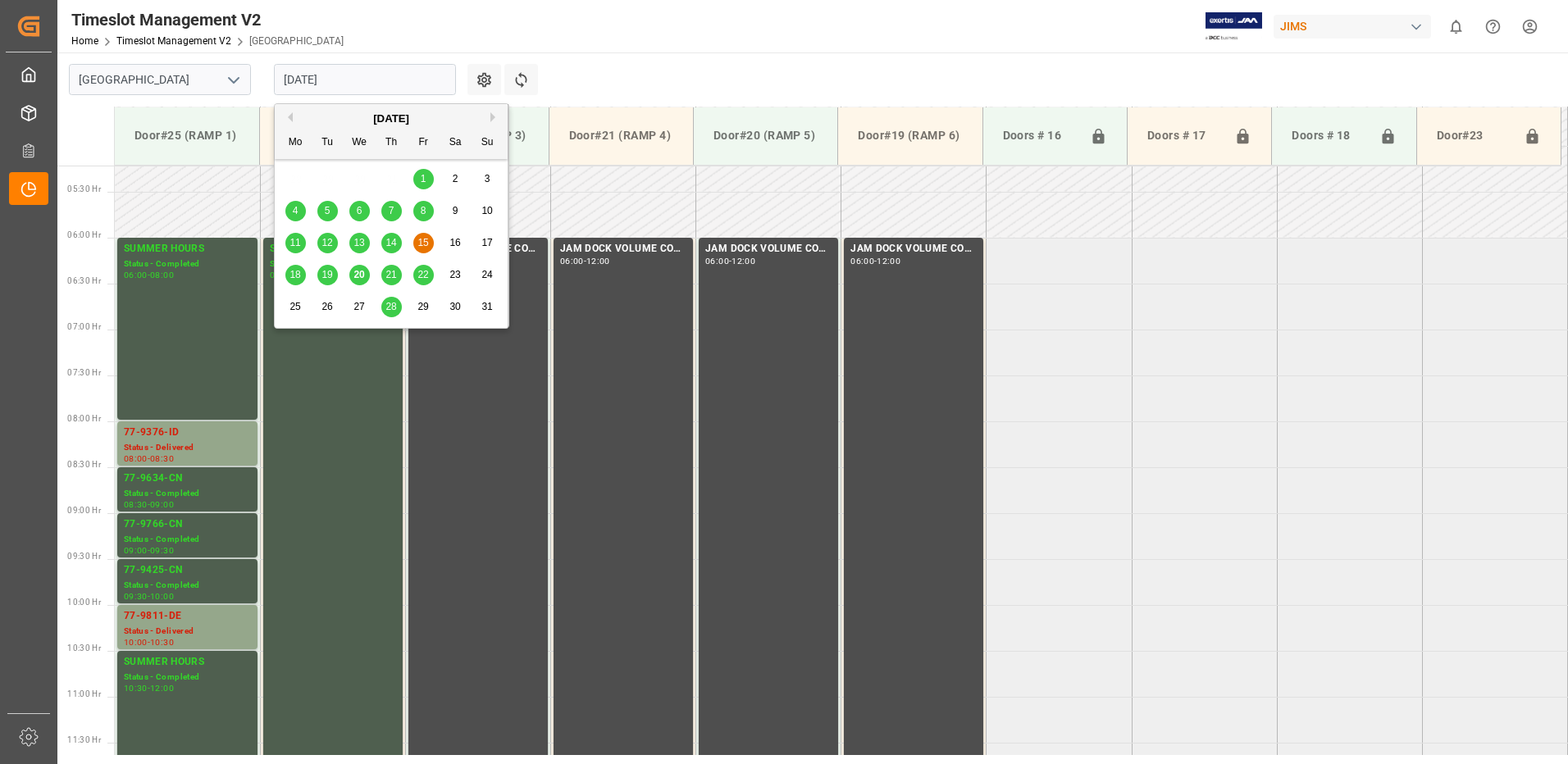
click at [380, 81] on input "[DATE]" at bounding box center [365, 79] width 182 height 31
click at [387, 277] on span "21" at bounding box center [391, 275] width 10 height 11
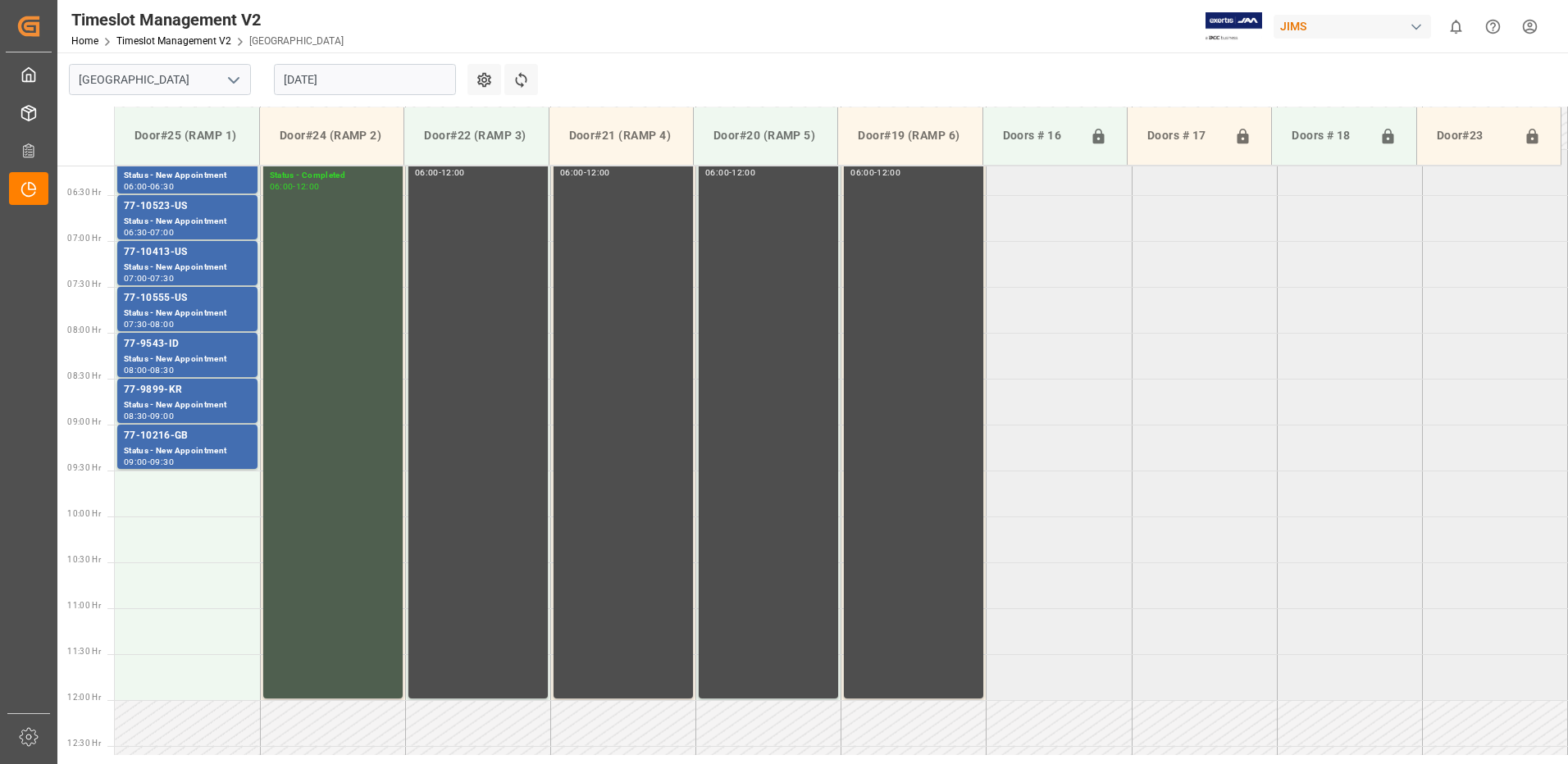
scroll to position [538, 0]
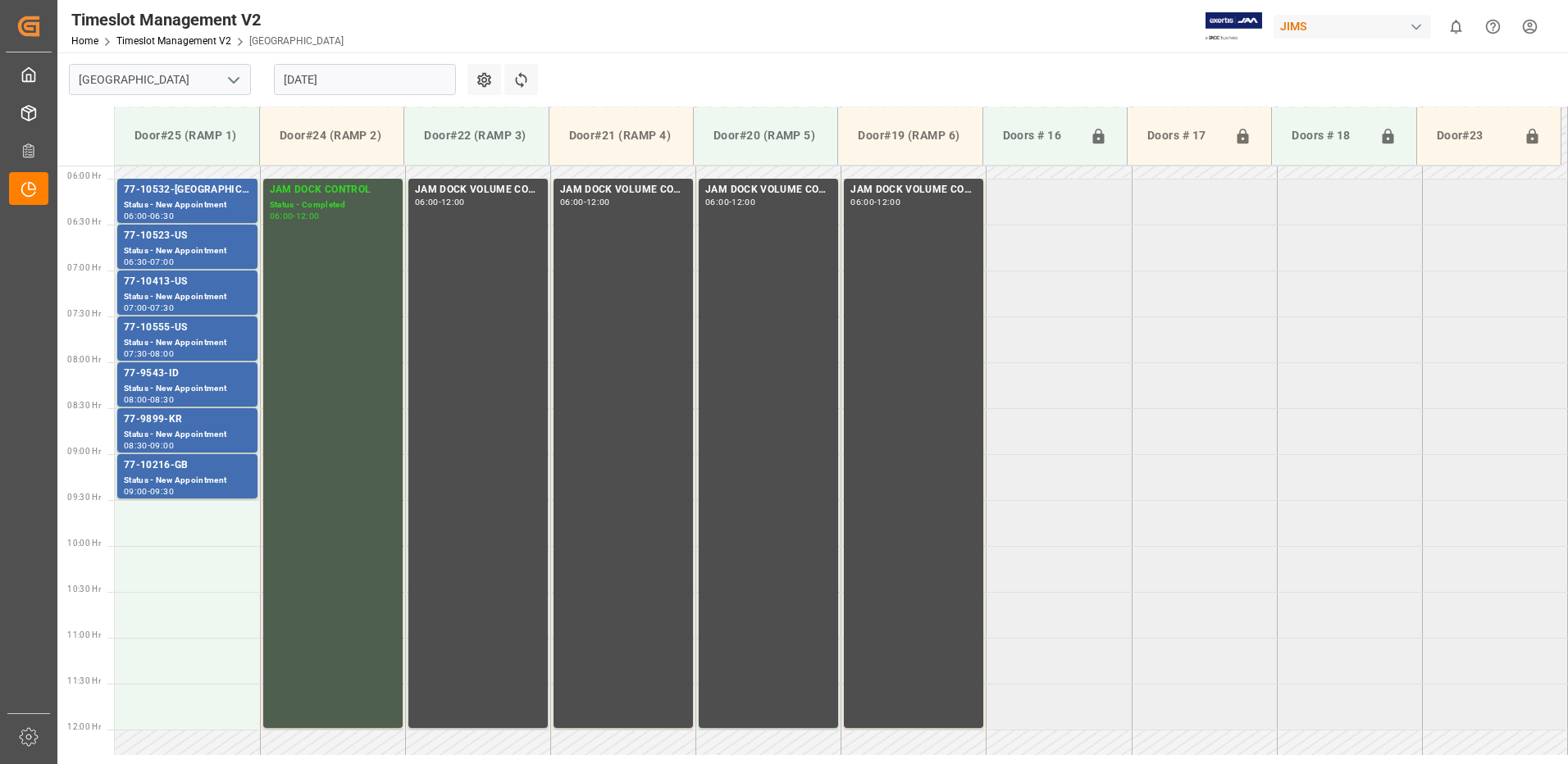
click at [1531, 24] on html "Created by potrace 1.15, written by [PERSON_NAME] [DATE]-[DATE] Created by potr…" at bounding box center [784, 382] width 1568 height 764
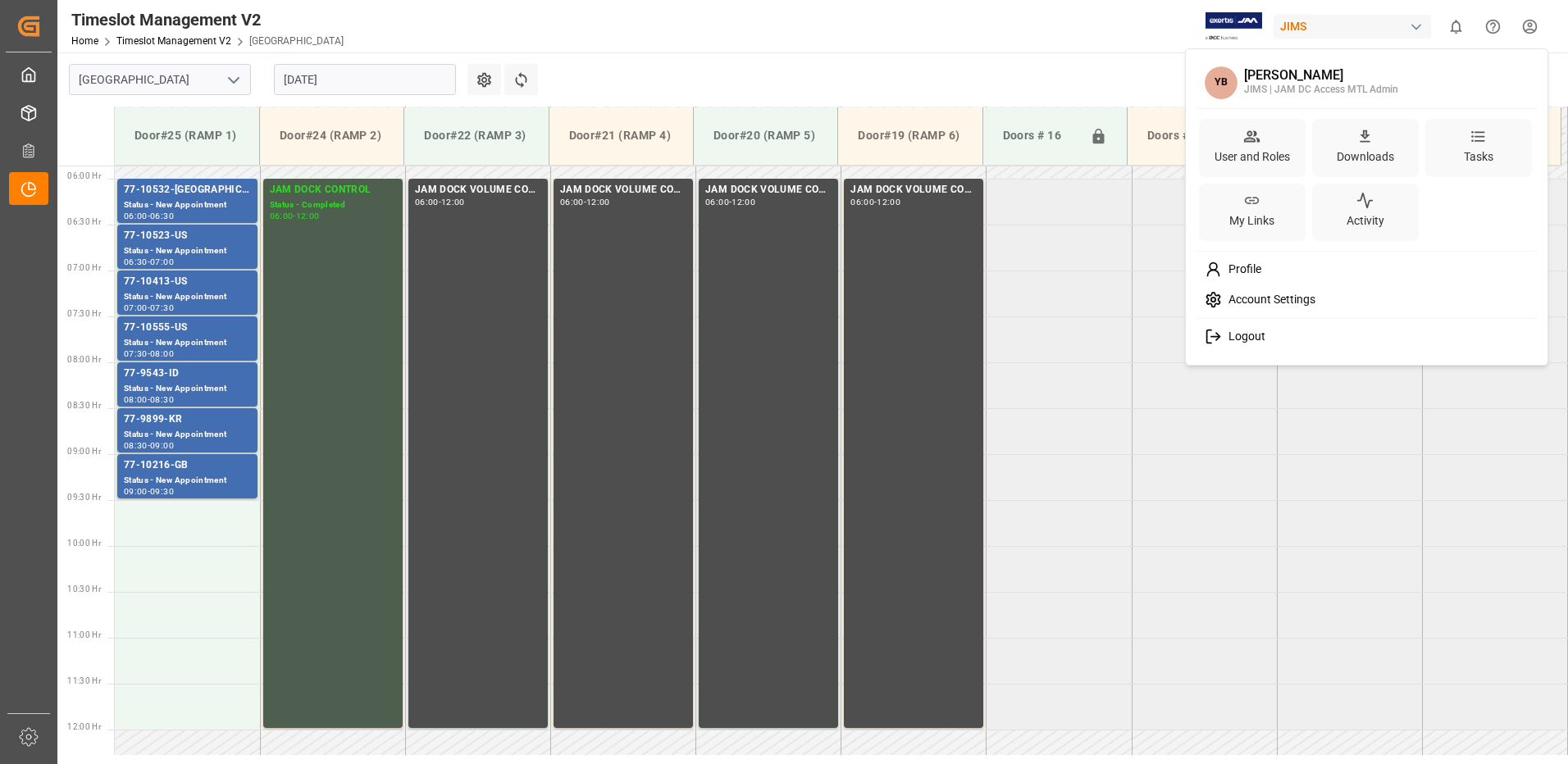
click at [1229, 338] on span "Logout" at bounding box center [1244, 337] width 44 height 15
